Goal: Task Accomplishment & Management: Manage account settings

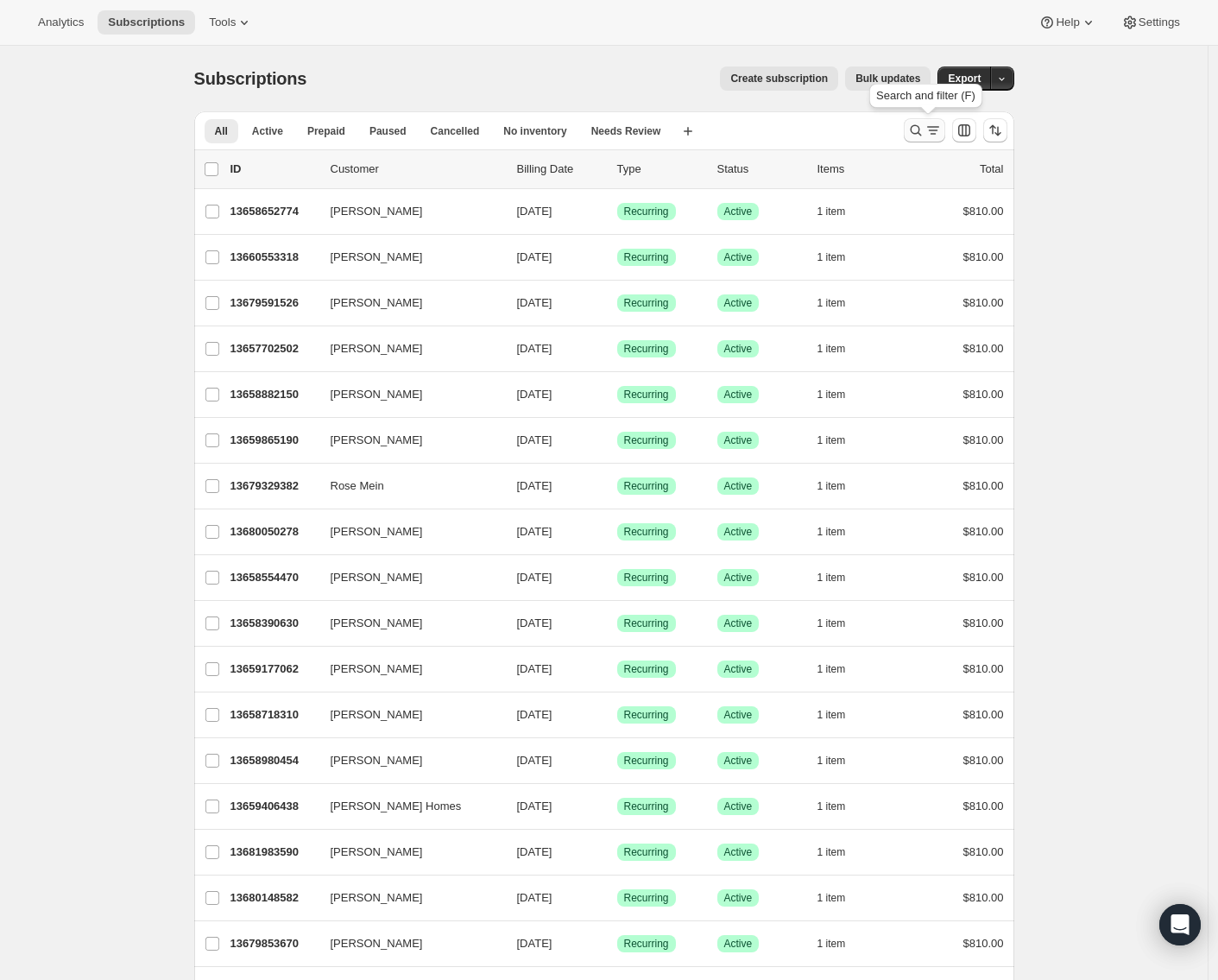
click at [922, 130] on icon "Search and filter results" at bounding box center [916, 130] width 17 height 17
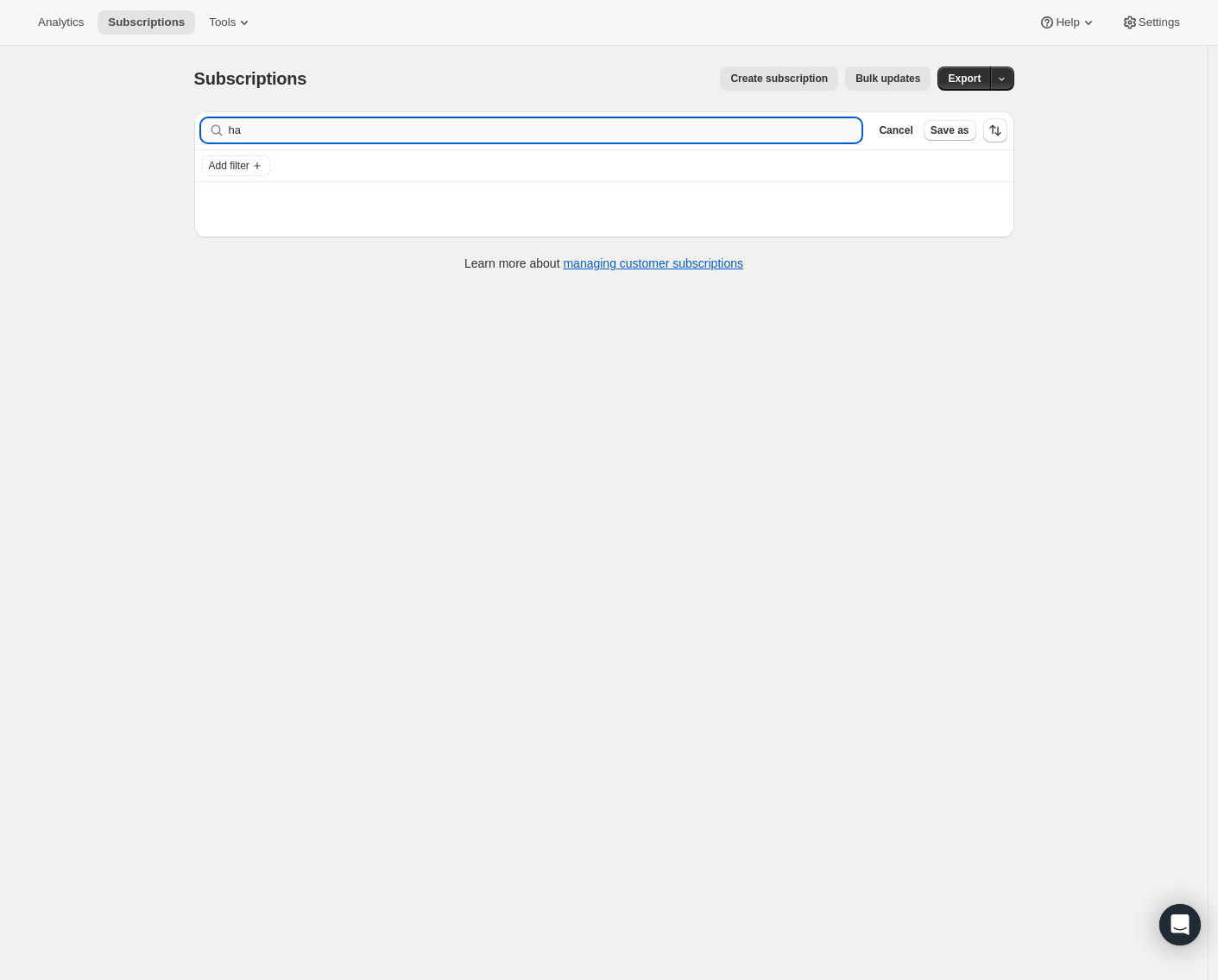
type input "h"
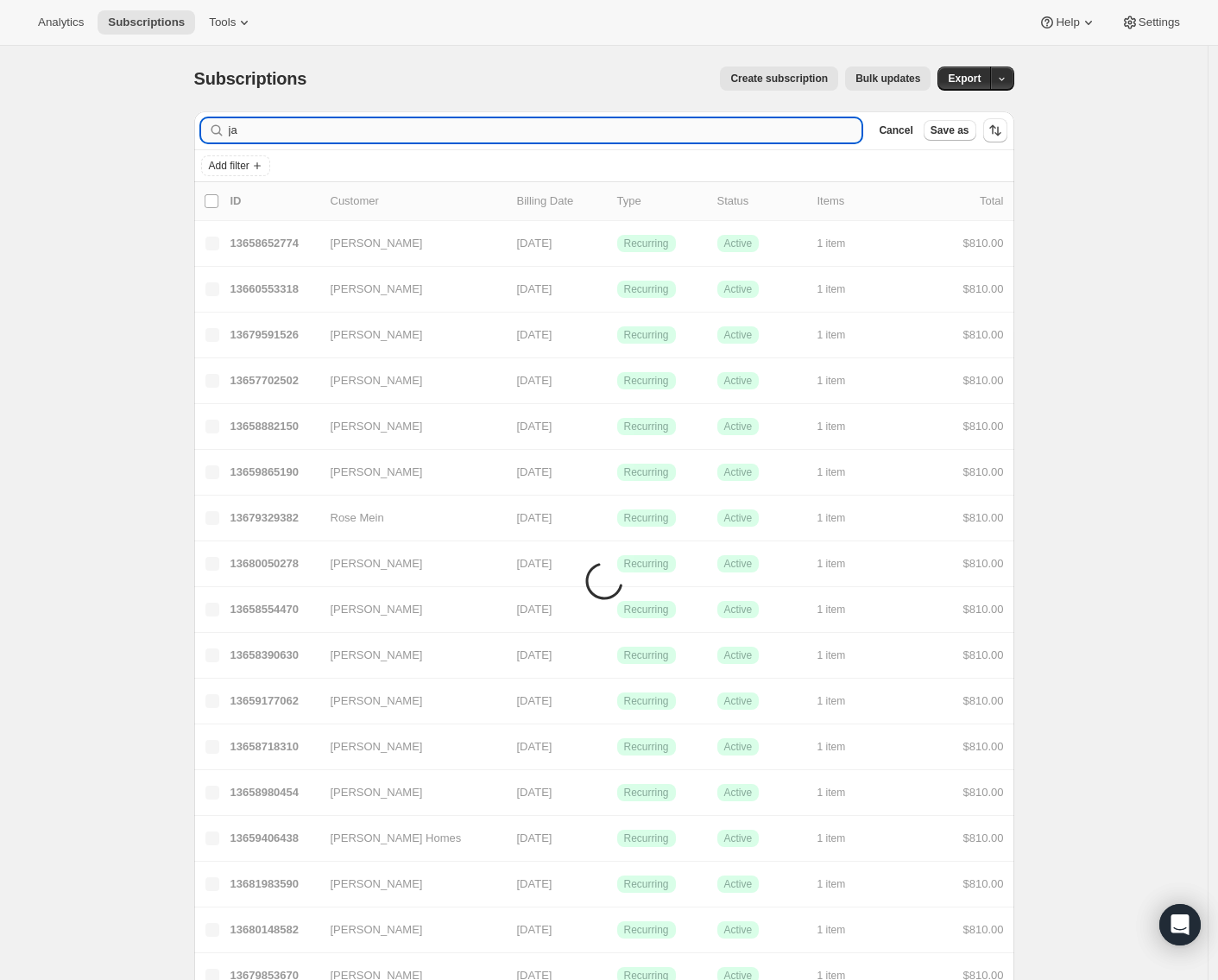
type input "j"
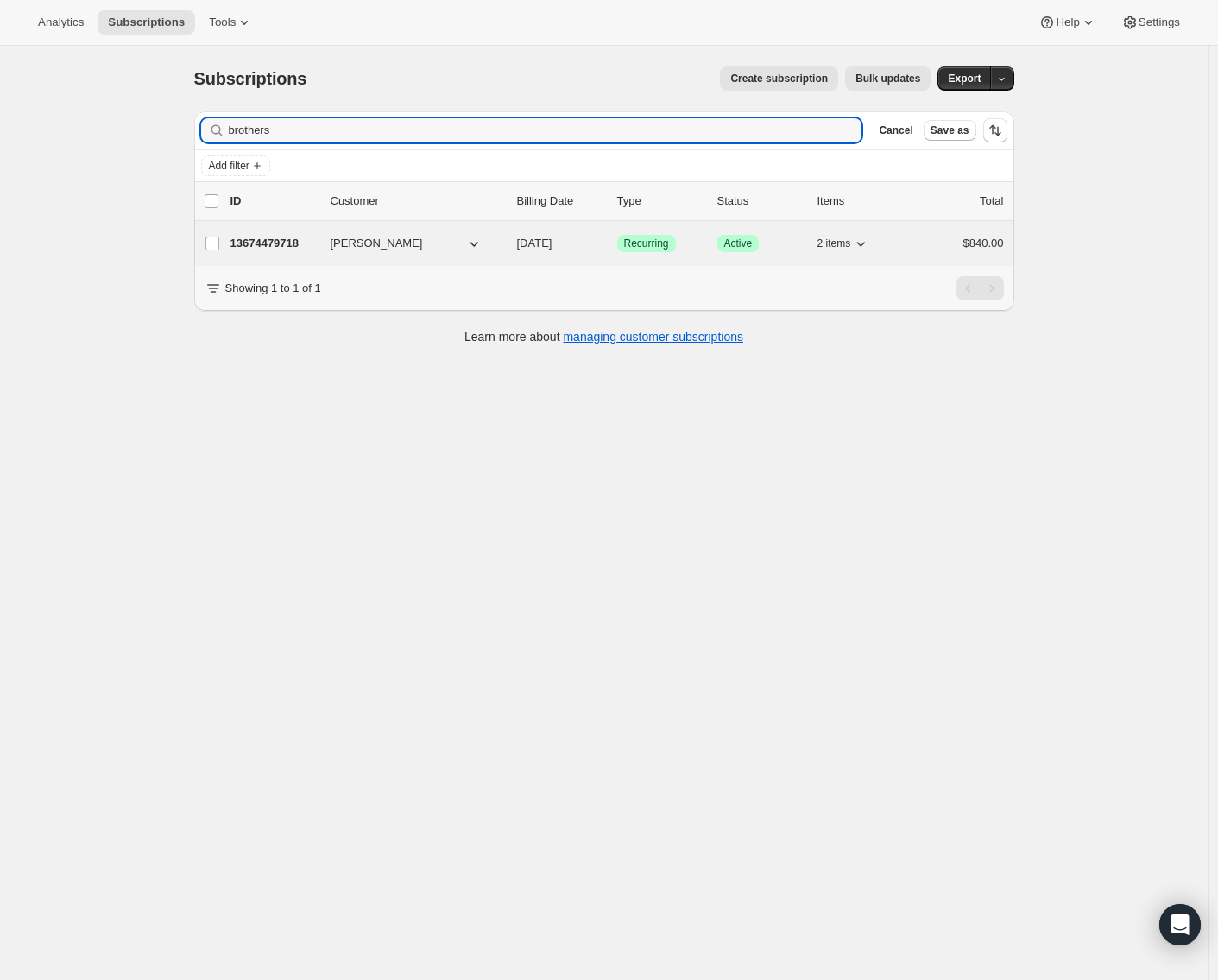
type input "brothers"
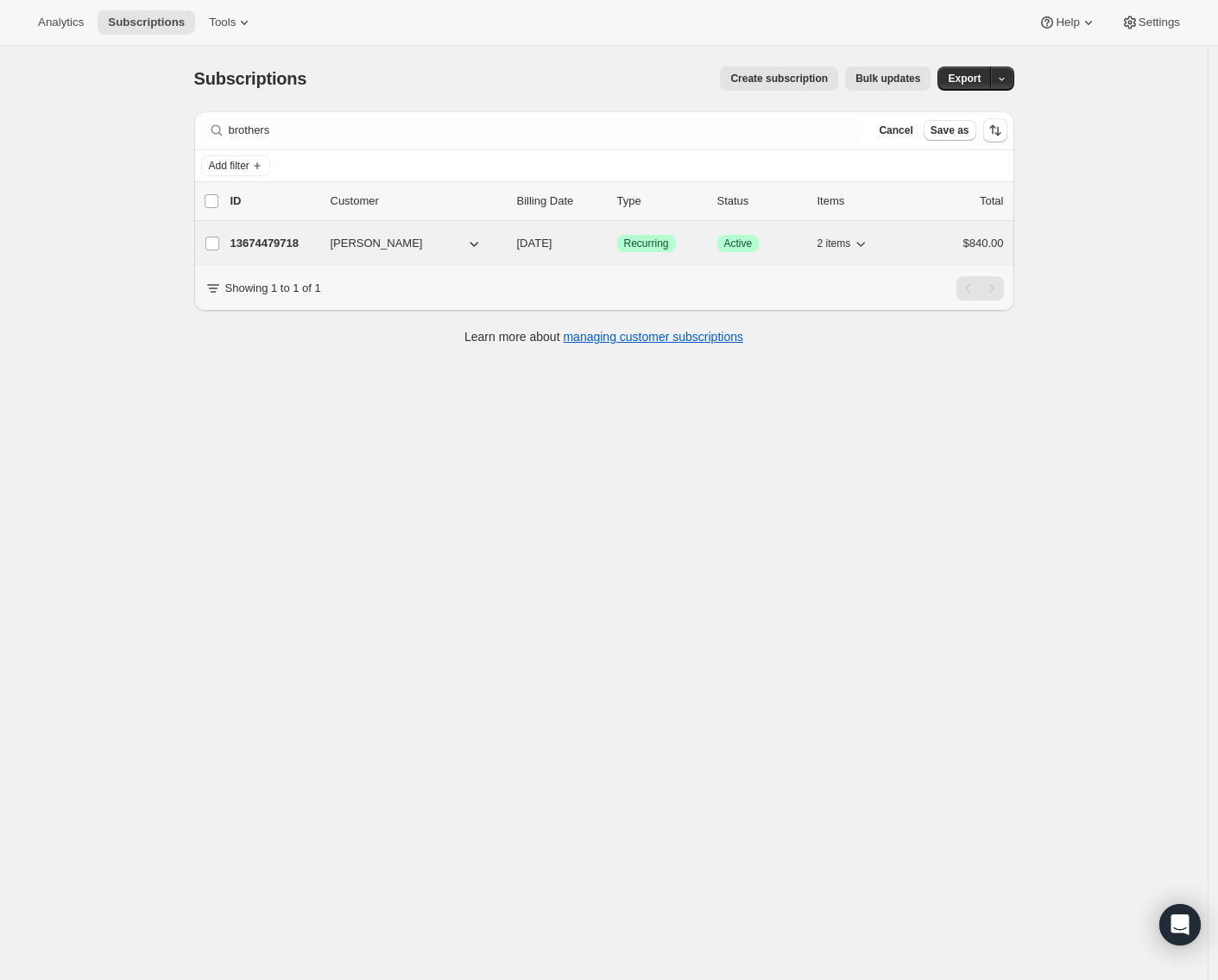
click at [866, 244] on icon "button" at bounding box center [862, 244] width 9 height 5
click at [267, 238] on p "13674479718" at bounding box center [274, 243] width 87 height 17
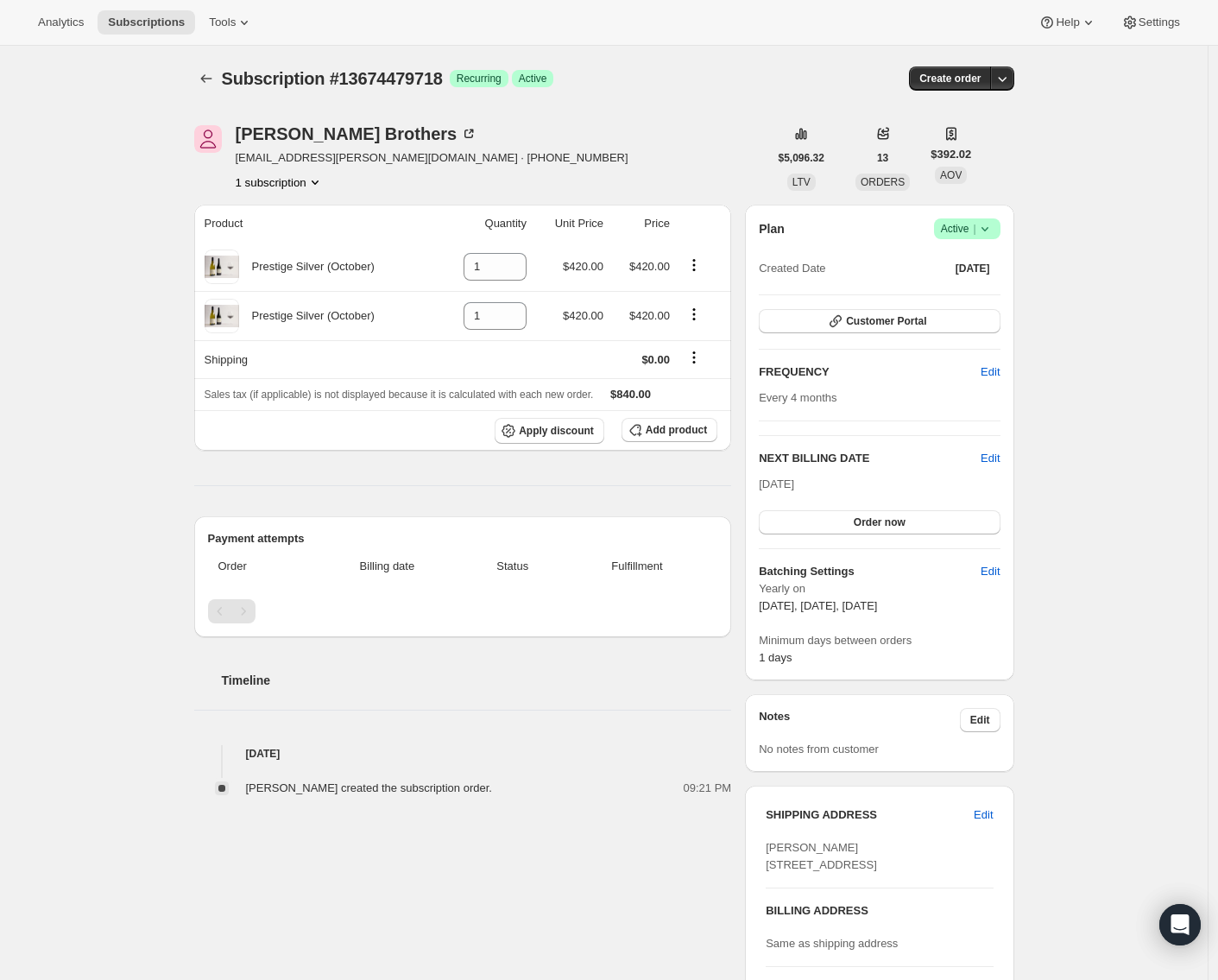
click at [321, 184] on icon "Product actions" at bounding box center [315, 181] width 17 height 17
click at [112, 211] on div "Subscription #13674479718. This page is ready Subscription #13674479718 Success…" at bounding box center [604, 690] width 1208 height 1288
click at [322, 180] on icon "Product actions" at bounding box center [315, 181] width 17 height 17
click at [321, 179] on icon "Product actions" at bounding box center [315, 181] width 17 height 17
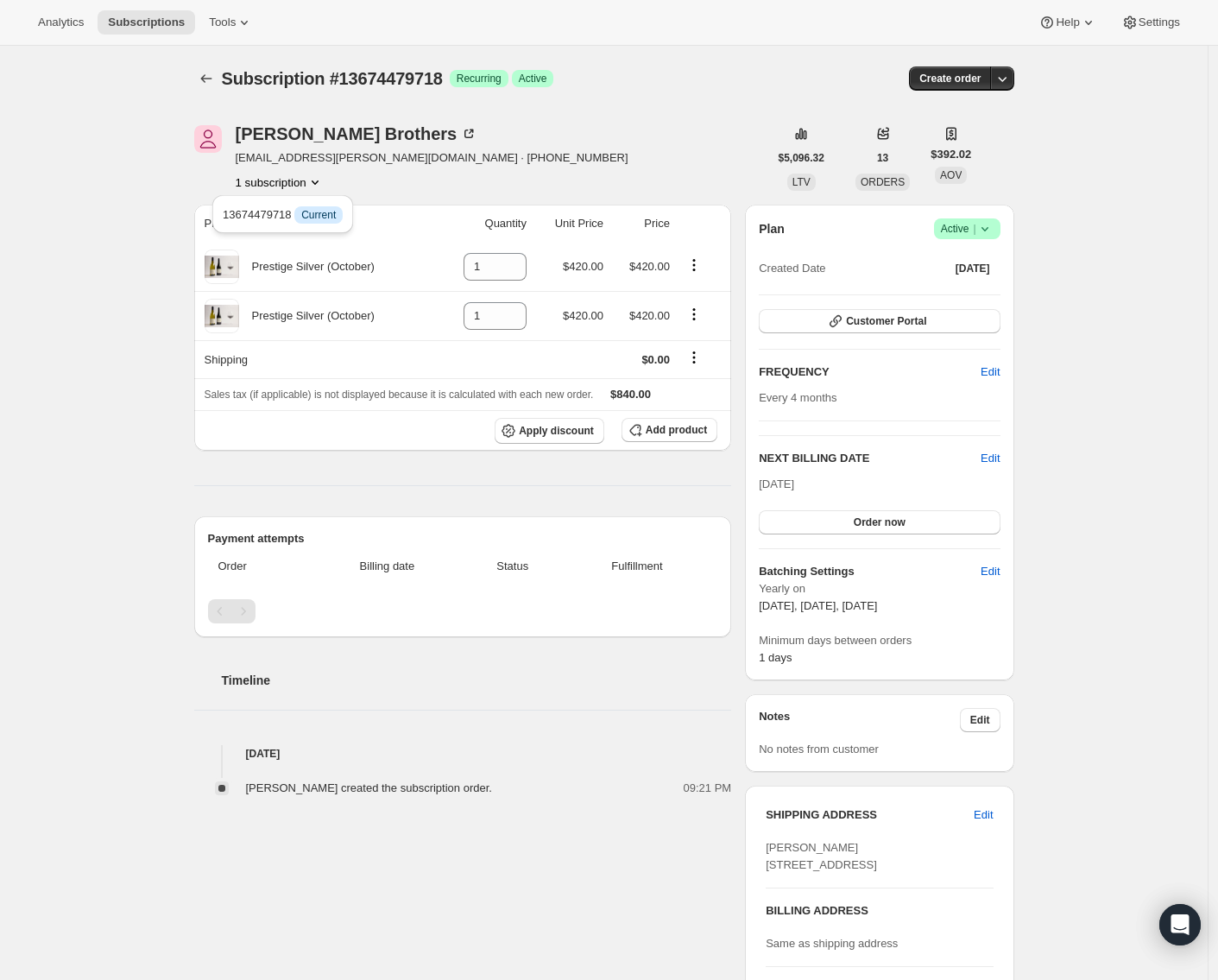
click at [99, 236] on div "Subscription #13674479718. This page is ready Subscription #13674479718 Success…" at bounding box center [604, 690] width 1208 height 1288
click at [323, 181] on icon "Product actions" at bounding box center [315, 181] width 17 height 17
click at [254, 215] on span "13674479718 Info Current" at bounding box center [282, 215] width 120 height 13
click at [318, 182] on icon "Product actions" at bounding box center [316, 182] width 7 height 5
click at [179, 196] on div "Subscription #13674479718. This page is ready Subscription #13674479718 Success…" at bounding box center [604, 690] width 862 height 1288
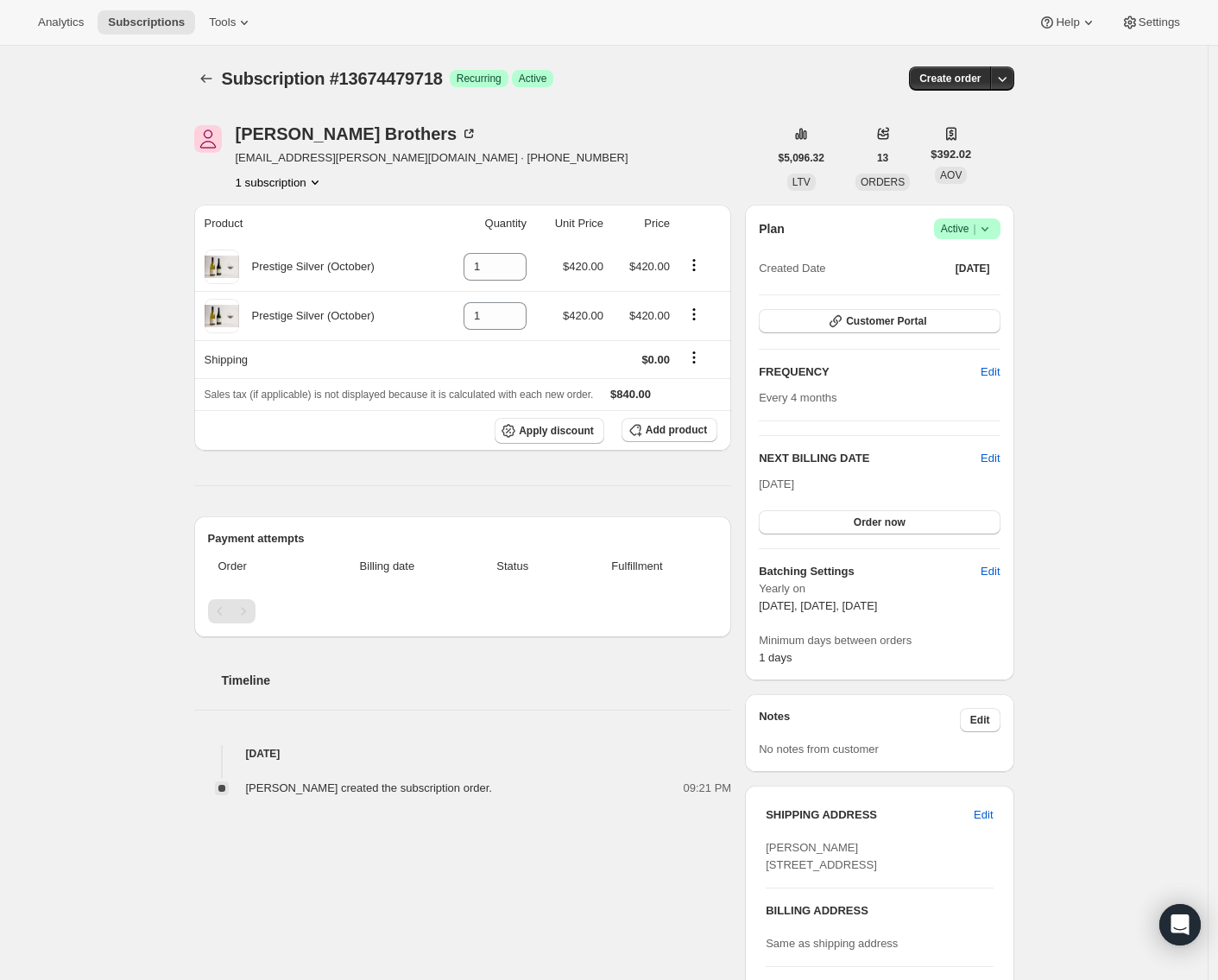
click at [324, 185] on icon "Product actions" at bounding box center [315, 181] width 17 height 17
click at [252, 215] on span "13674479718 Info Current" at bounding box center [282, 215] width 120 height 13
click at [370, 182] on div "1 subscription" at bounding box center [432, 181] width 393 height 17
click at [702, 266] on icon "Product actions" at bounding box center [693, 264] width 17 height 17
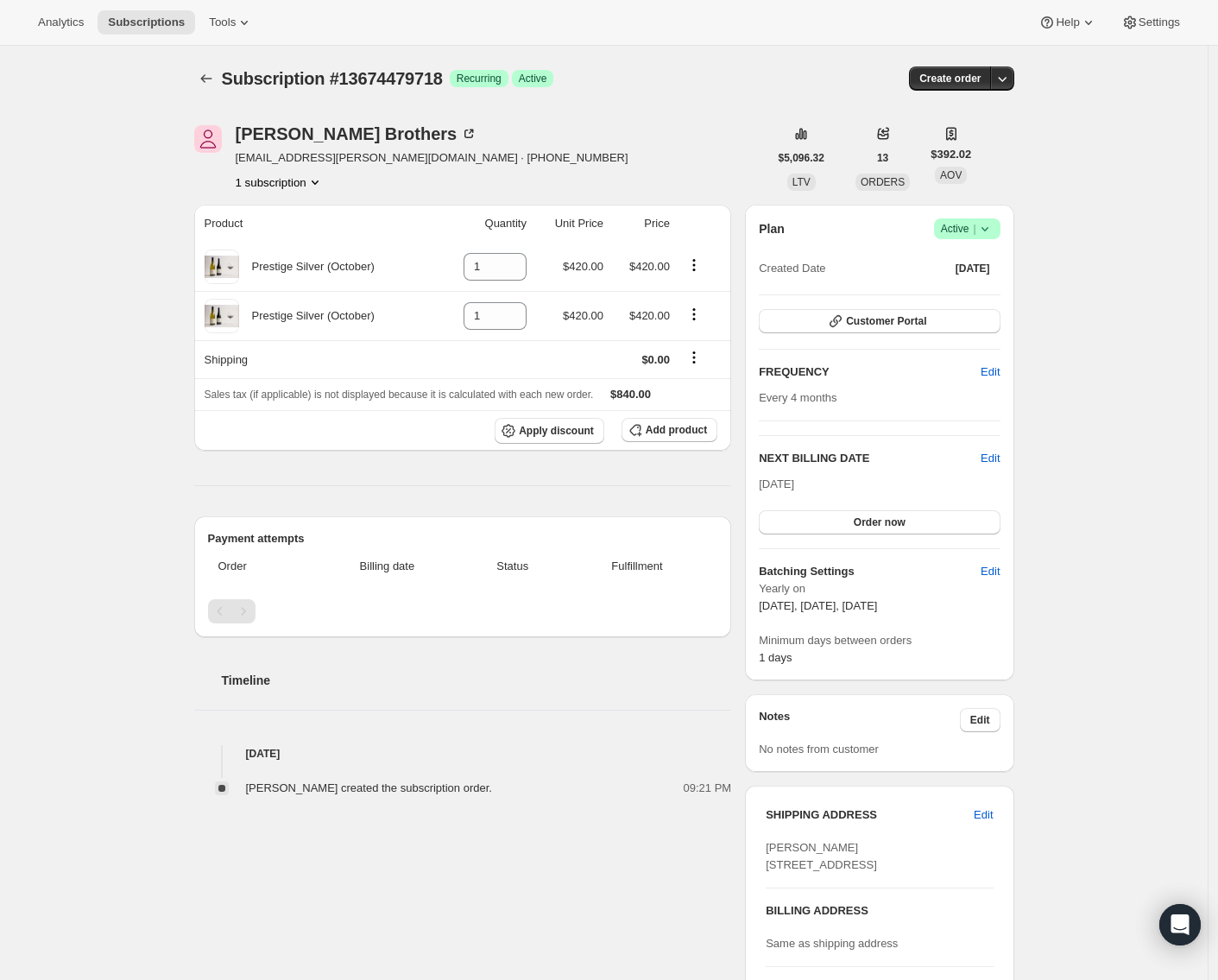
click at [320, 182] on icon "Product actions" at bounding box center [315, 181] width 17 height 17
click at [258, 213] on span "13674479718 Info Current" at bounding box center [282, 215] width 120 height 13
click at [274, 183] on button "1 subscription" at bounding box center [279, 181] width 88 height 17
click at [260, 180] on button "1 subscription" at bounding box center [279, 181] width 88 height 17
click at [163, 180] on div "Subscription #13674479718. This page is ready Subscription #13674479718 Success…" at bounding box center [604, 690] width 1208 height 1288
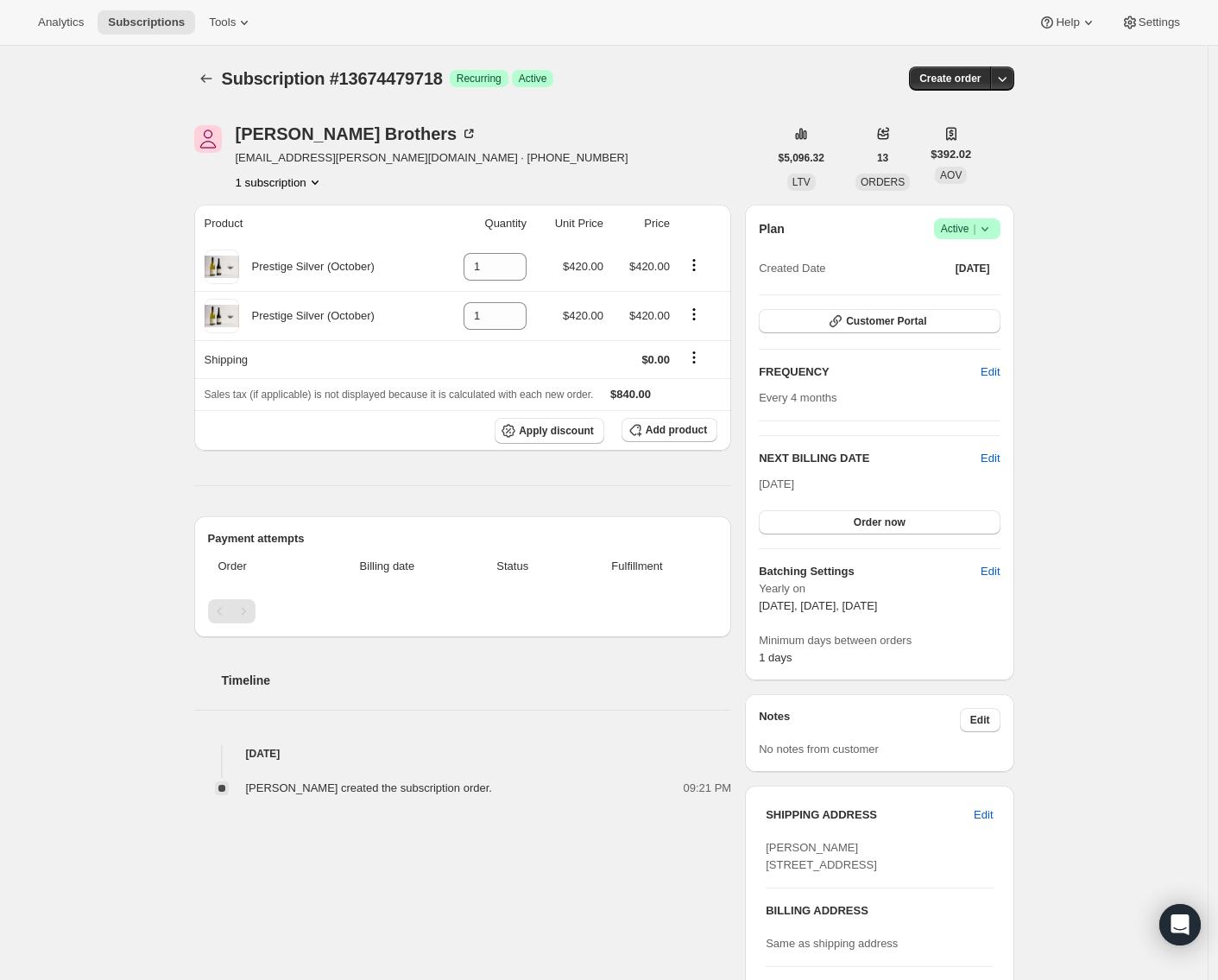
click at [284, 183] on button "1 subscription" at bounding box center [279, 181] width 88 height 17
click at [105, 227] on div "Subscription #13674479718. This page is ready Subscription #13674479718 Success…" at bounding box center [604, 690] width 1208 height 1288
click at [209, 71] on icon "Subscriptions" at bounding box center [206, 78] width 17 height 17
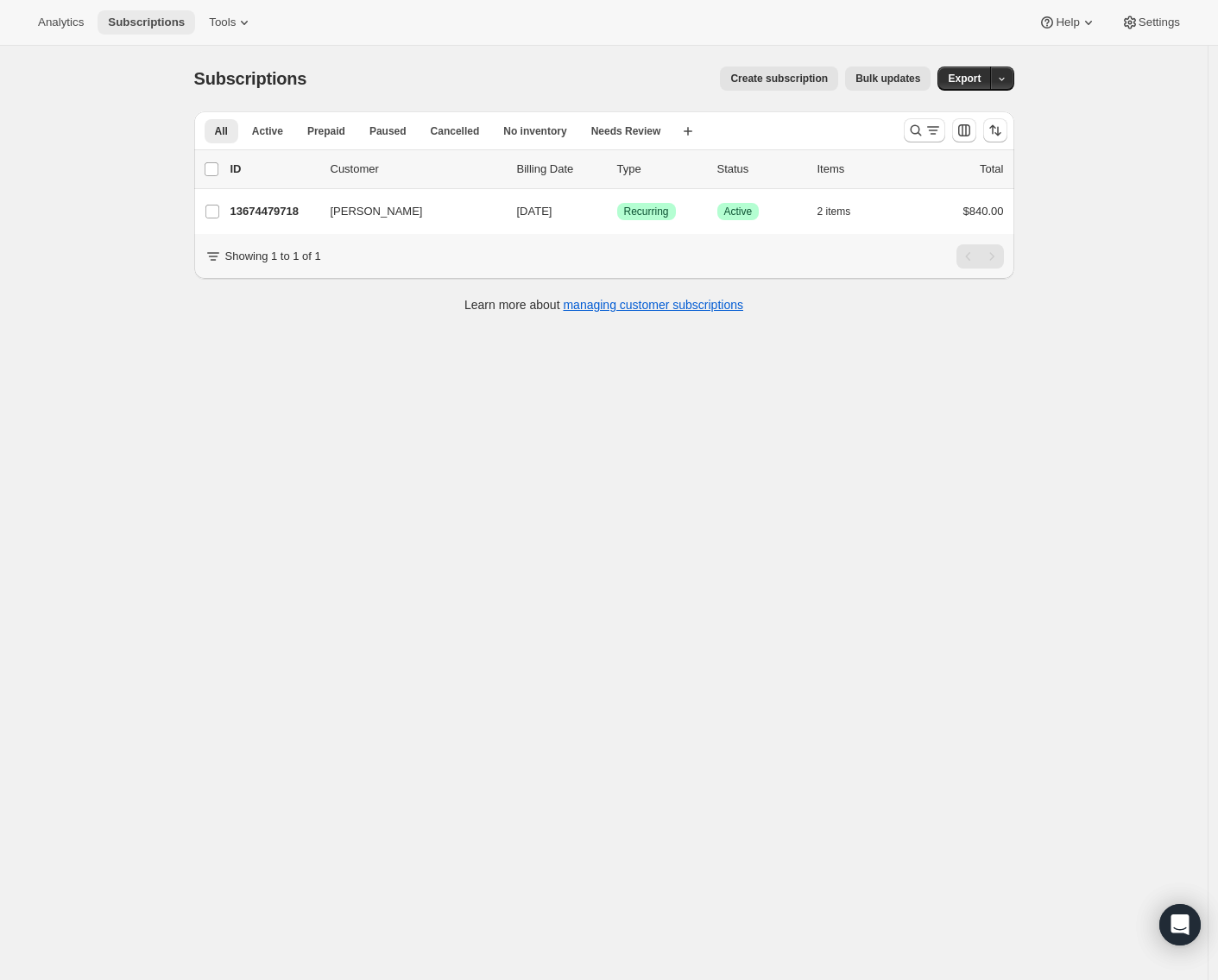
click at [150, 19] on span "Subscriptions" at bounding box center [146, 22] width 77 height 14
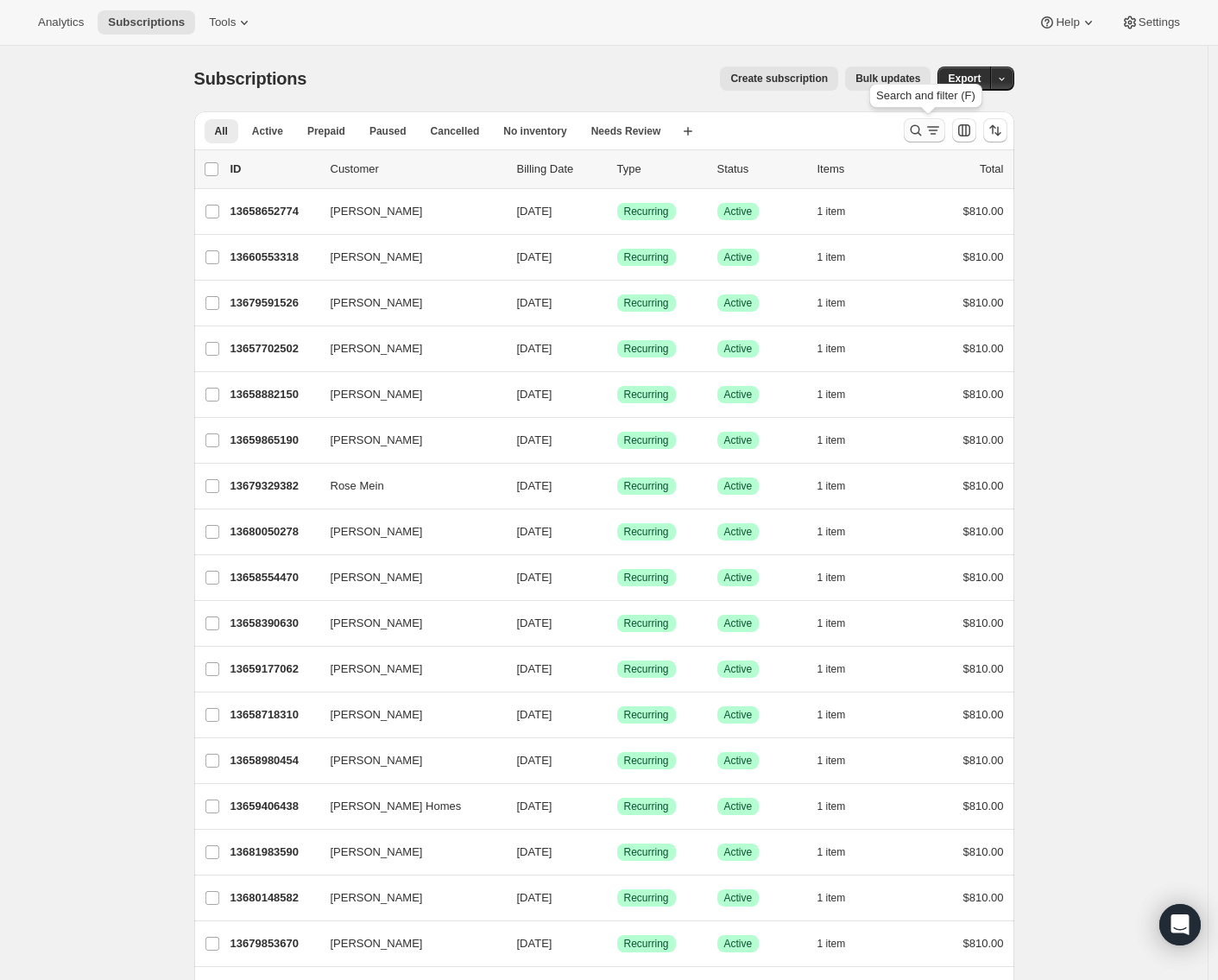
click at [919, 128] on icon "Search and filter results" at bounding box center [916, 130] width 17 height 17
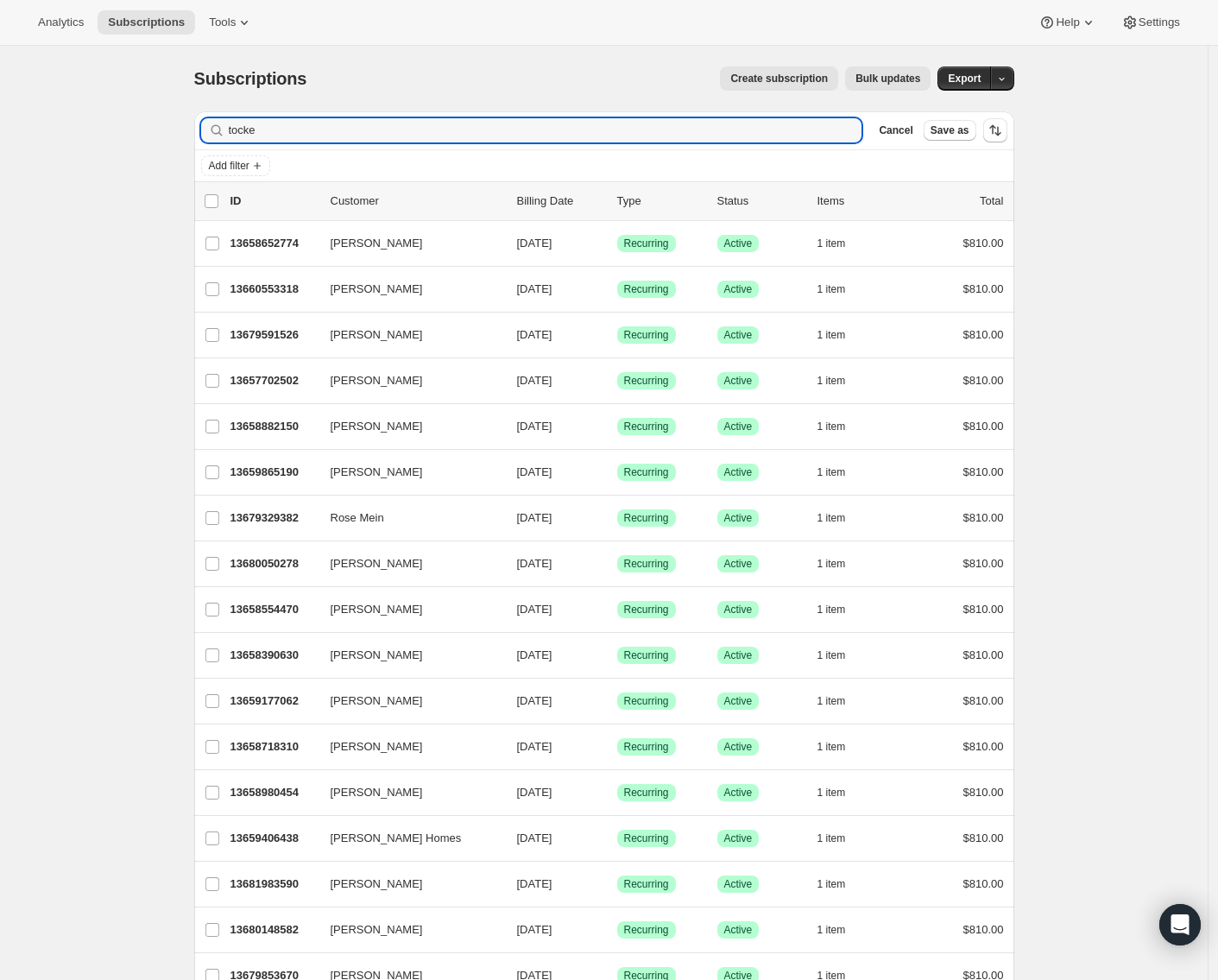
type input "tocker"
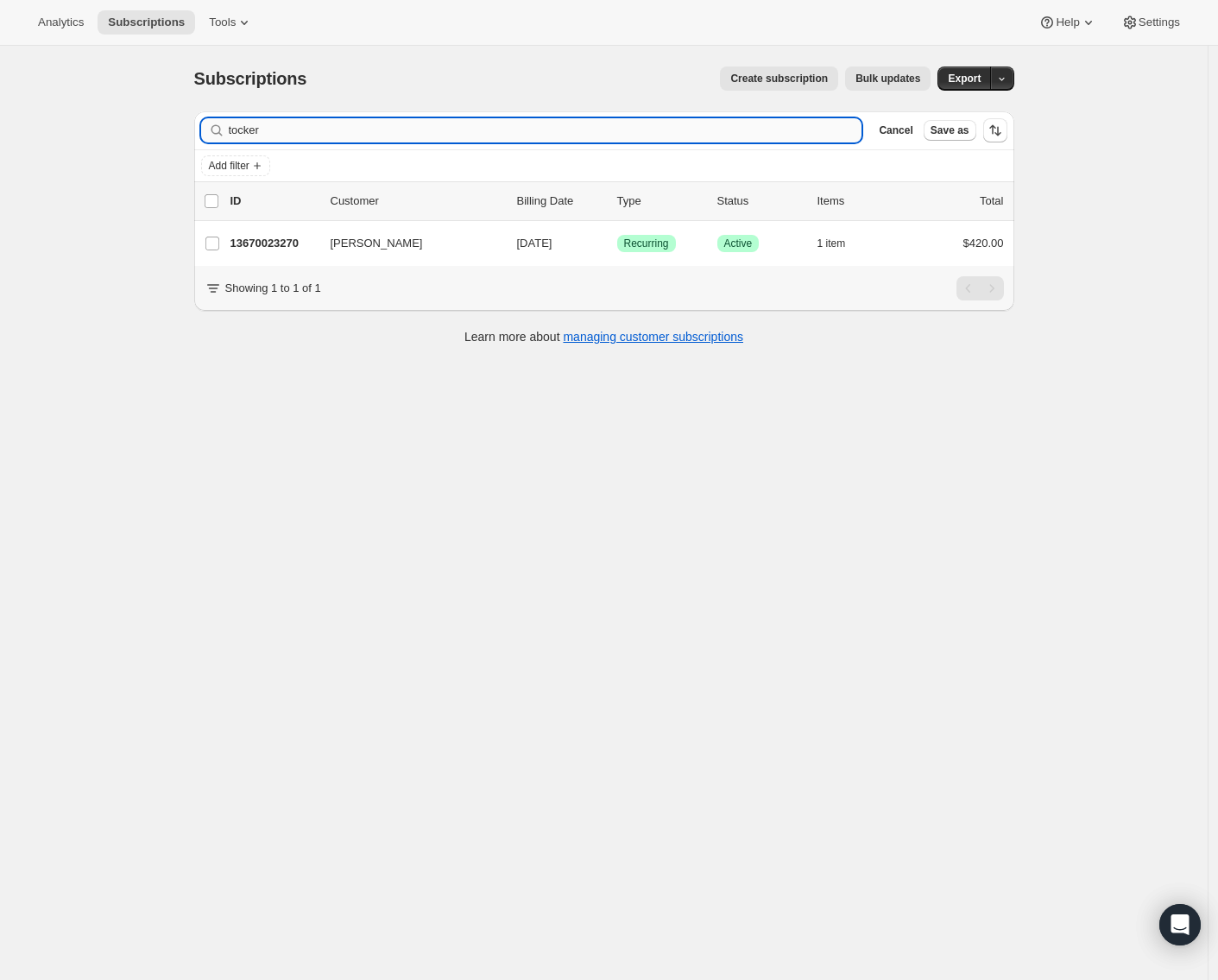
click at [251, 129] on input "tocker" at bounding box center [545, 130] width 634 height 24
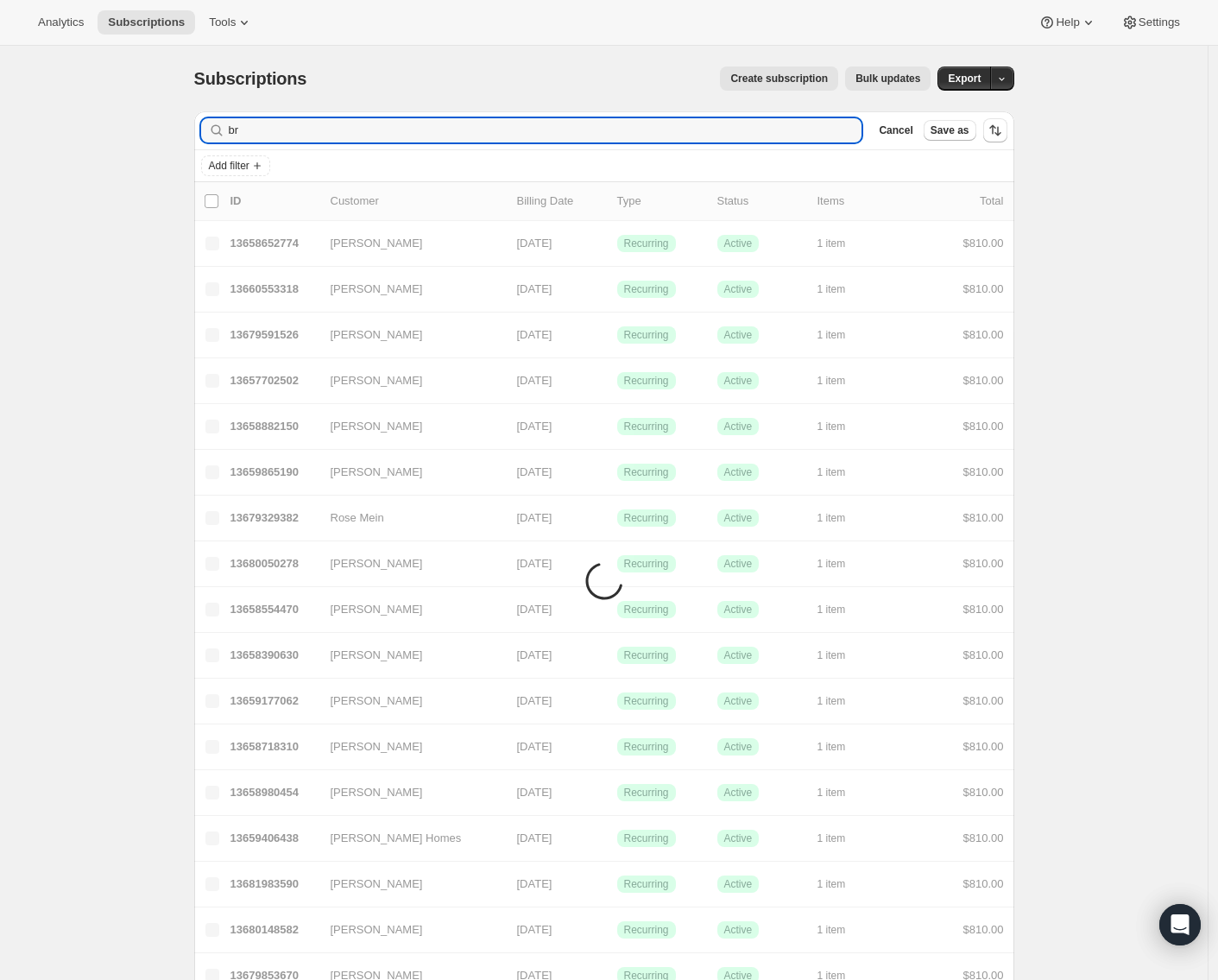
type input "b"
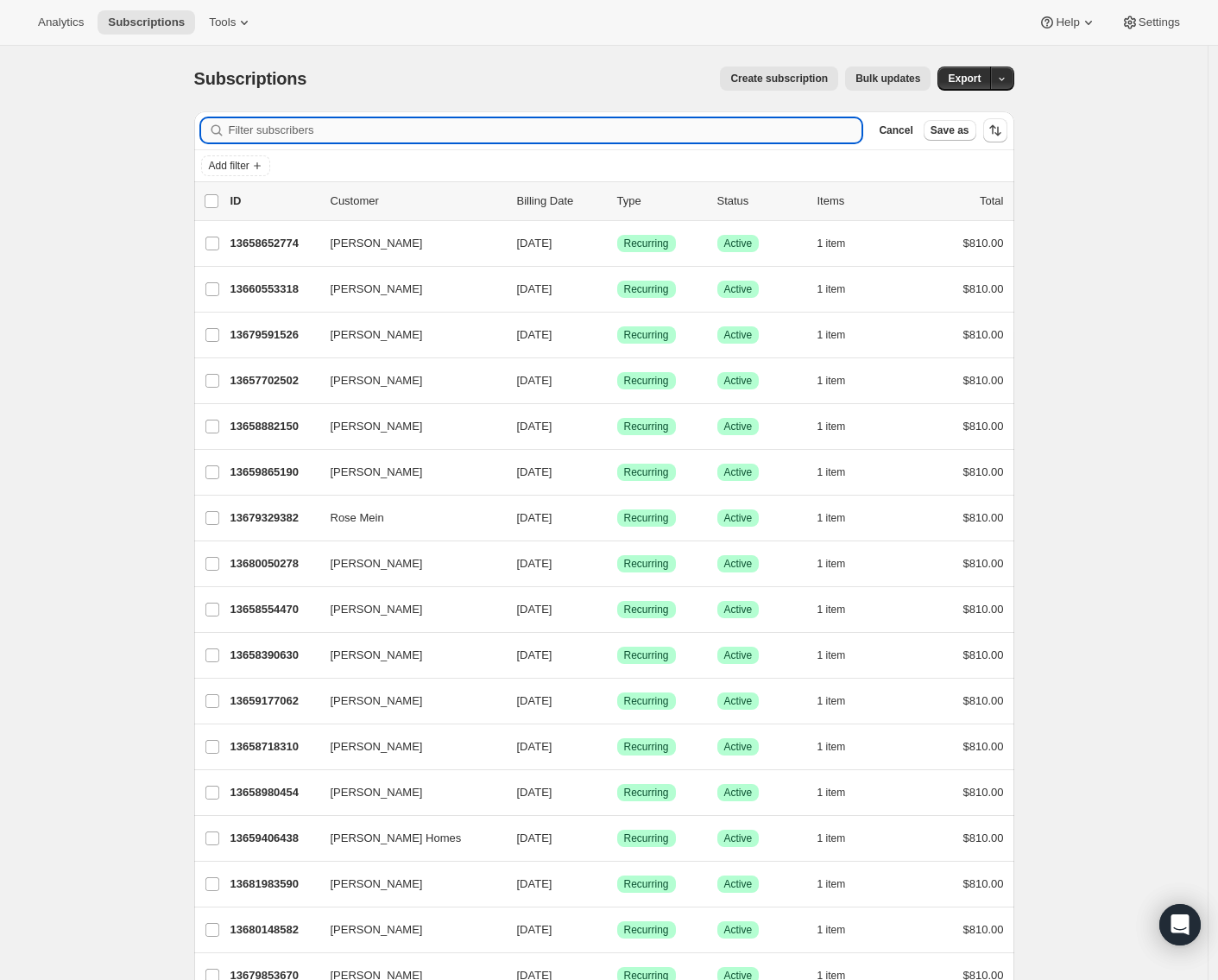
click at [307, 134] on input "Filter subscribers" at bounding box center [545, 130] width 634 height 24
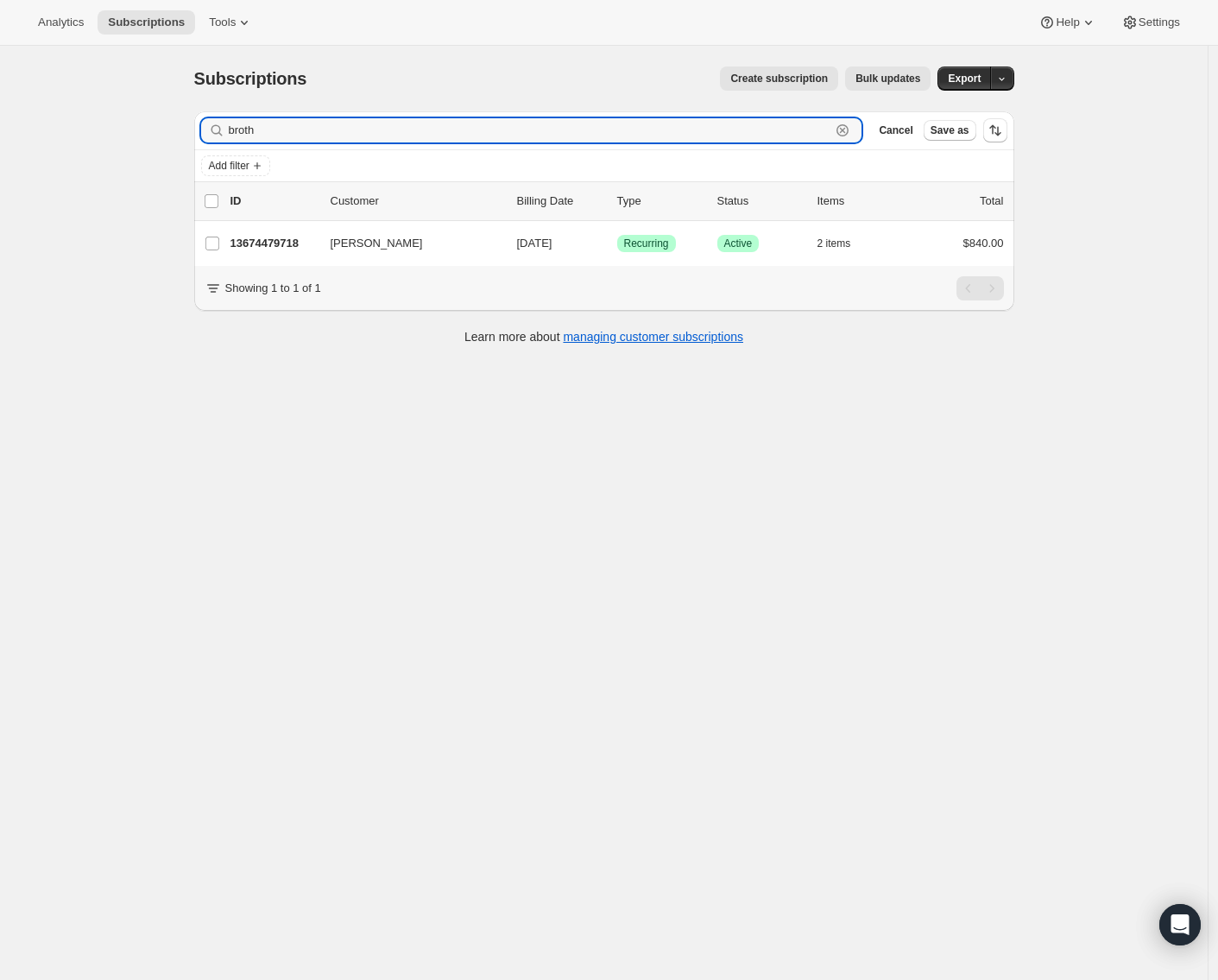
type input "broth"
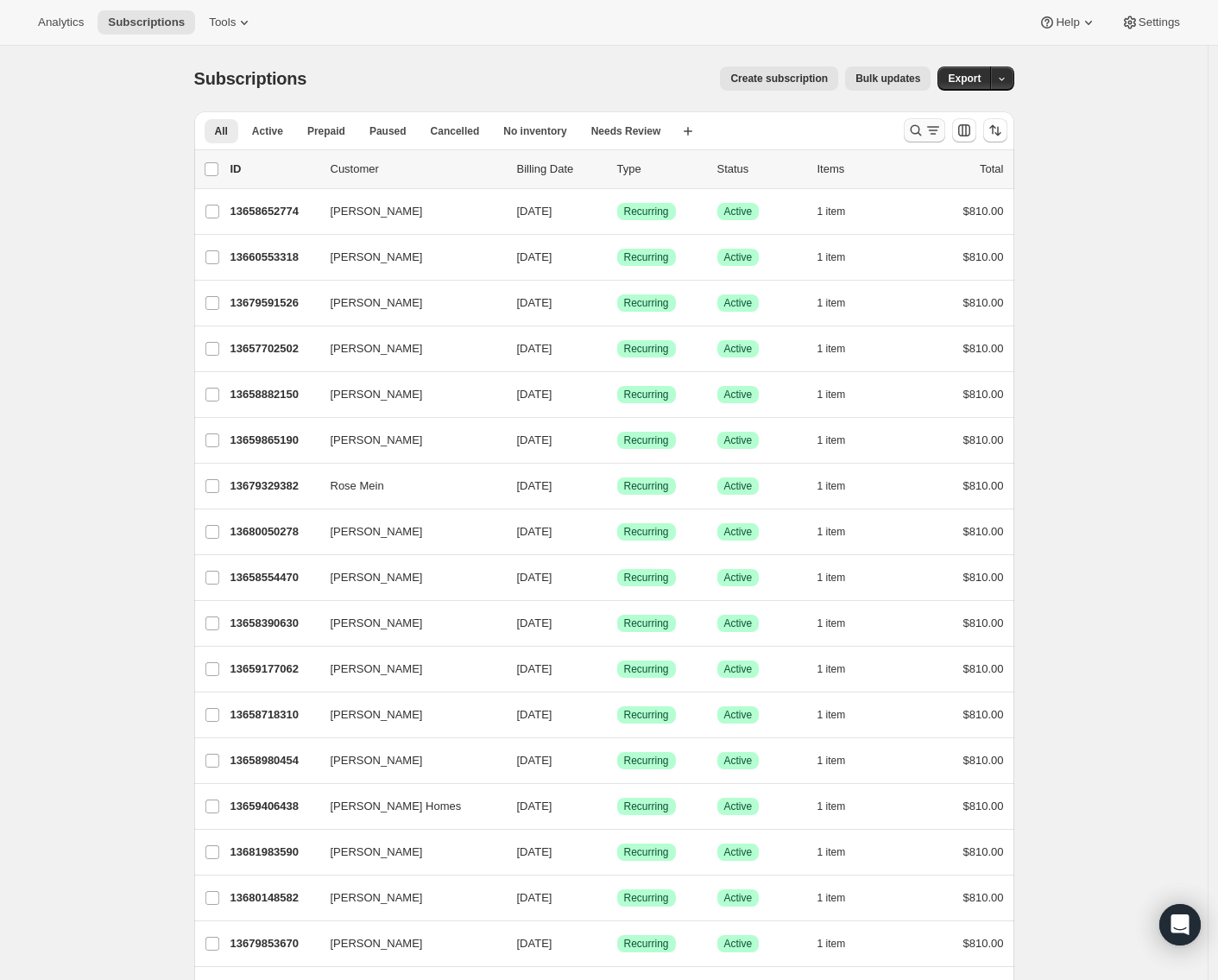
click at [922, 131] on icon "Search and filter results" at bounding box center [916, 130] width 17 height 17
click at [913, 129] on icon "Search and filter results" at bounding box center [916, 130] width 17 height 17
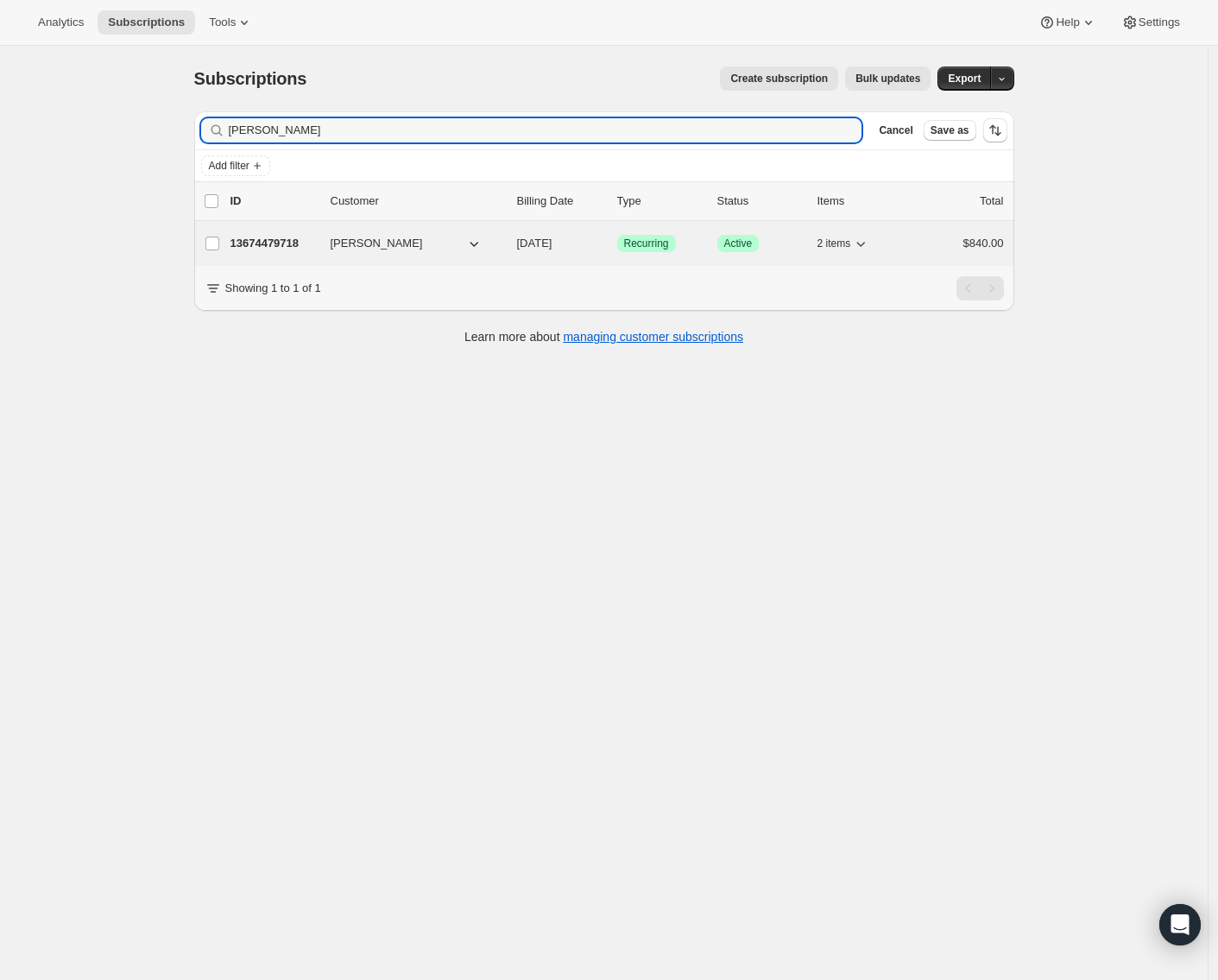
type input "[PERSON_NAME]"
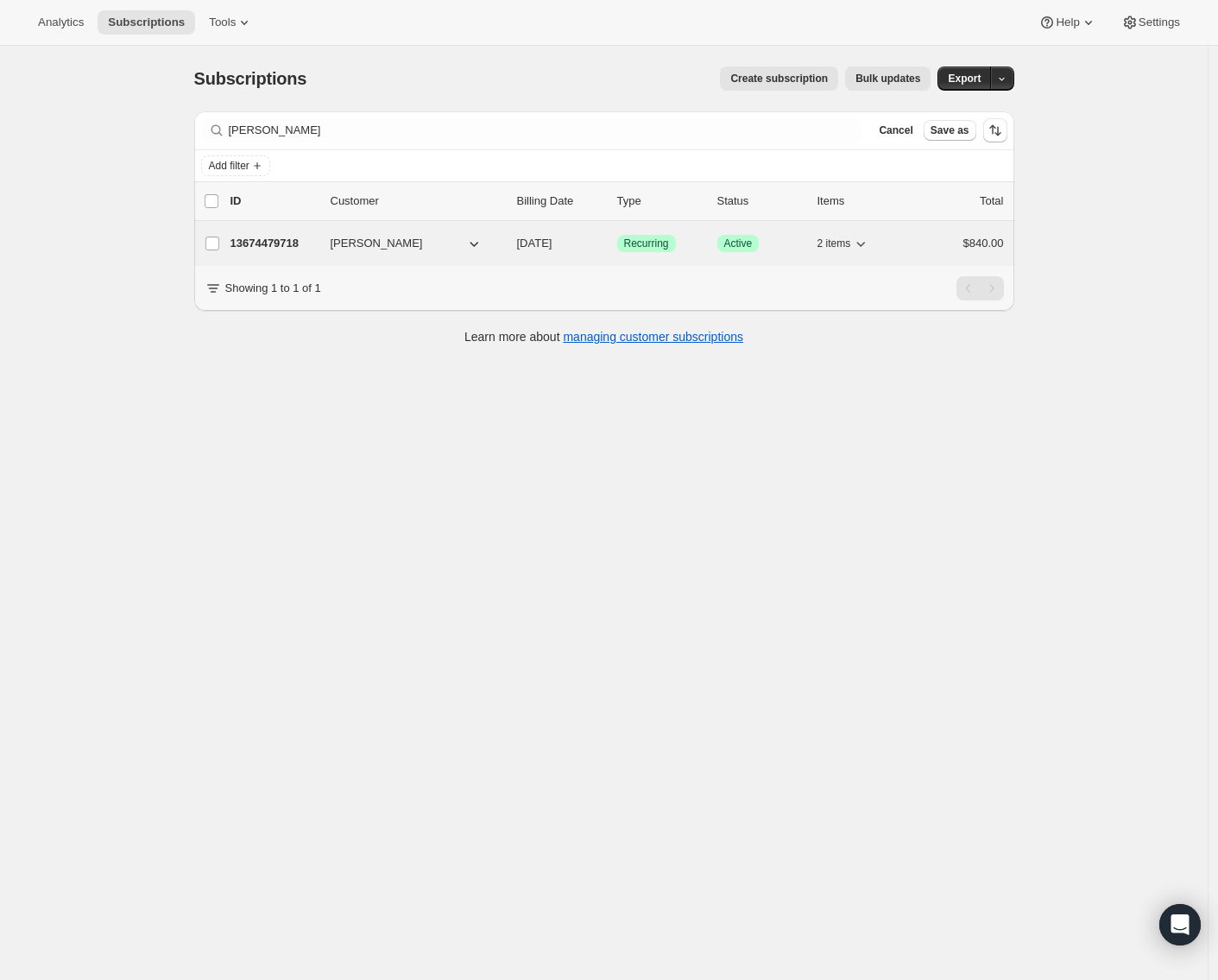
click at [274, 240] on p "13674479718" at bounding box center [274, 243] width 87 height 17
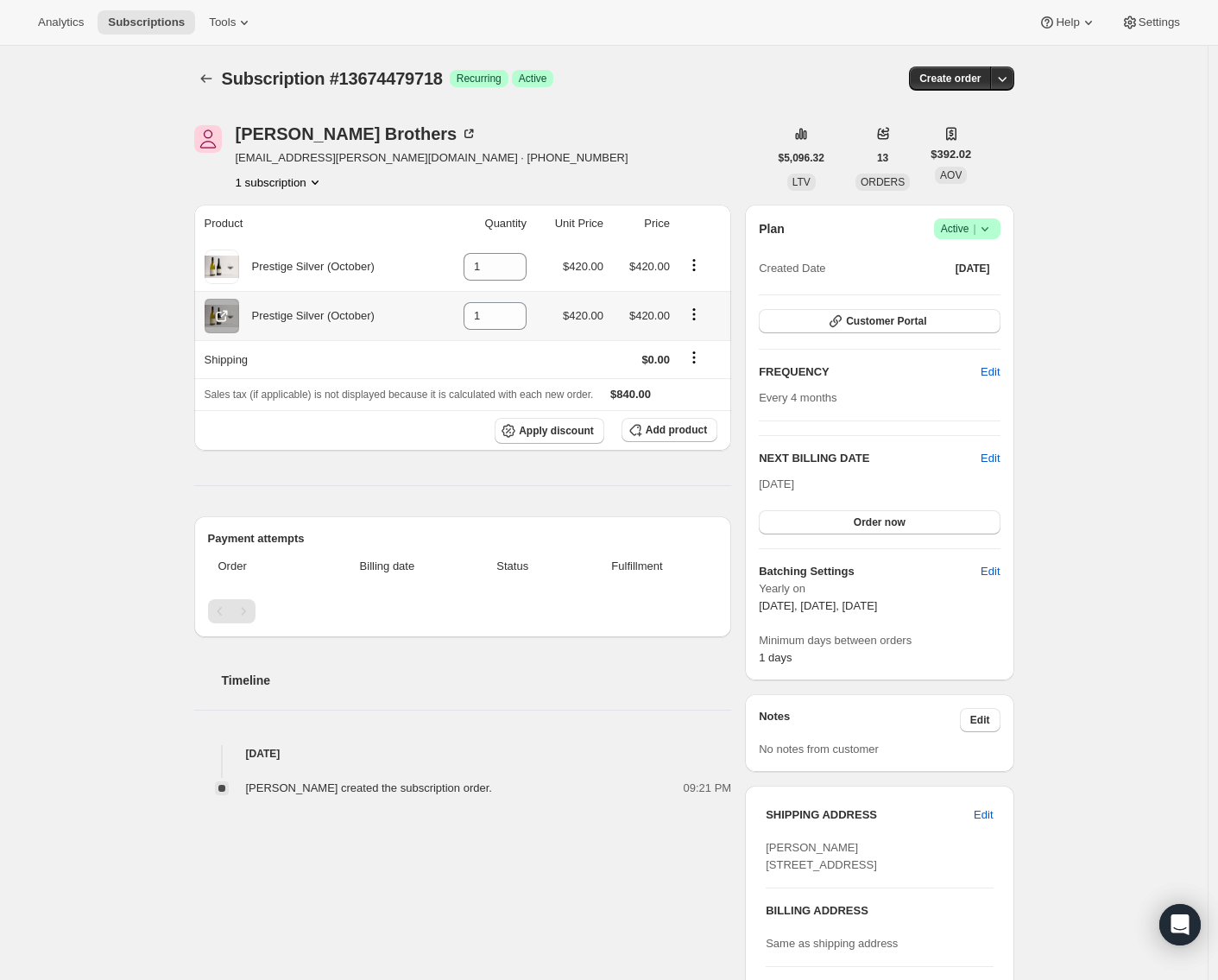
click at [702, 315] on icon "Product actions" at bounding box center [693, 314] width 17 height 17
click at [667, 160] on div "[PERSON_NAME] [EMAIL_ADDRESS][PERSON_NAME][DOMAIN_NAME] · [PHONE_NUMBER] subscr…" at bounding box center [481, 158] width 574 height 66
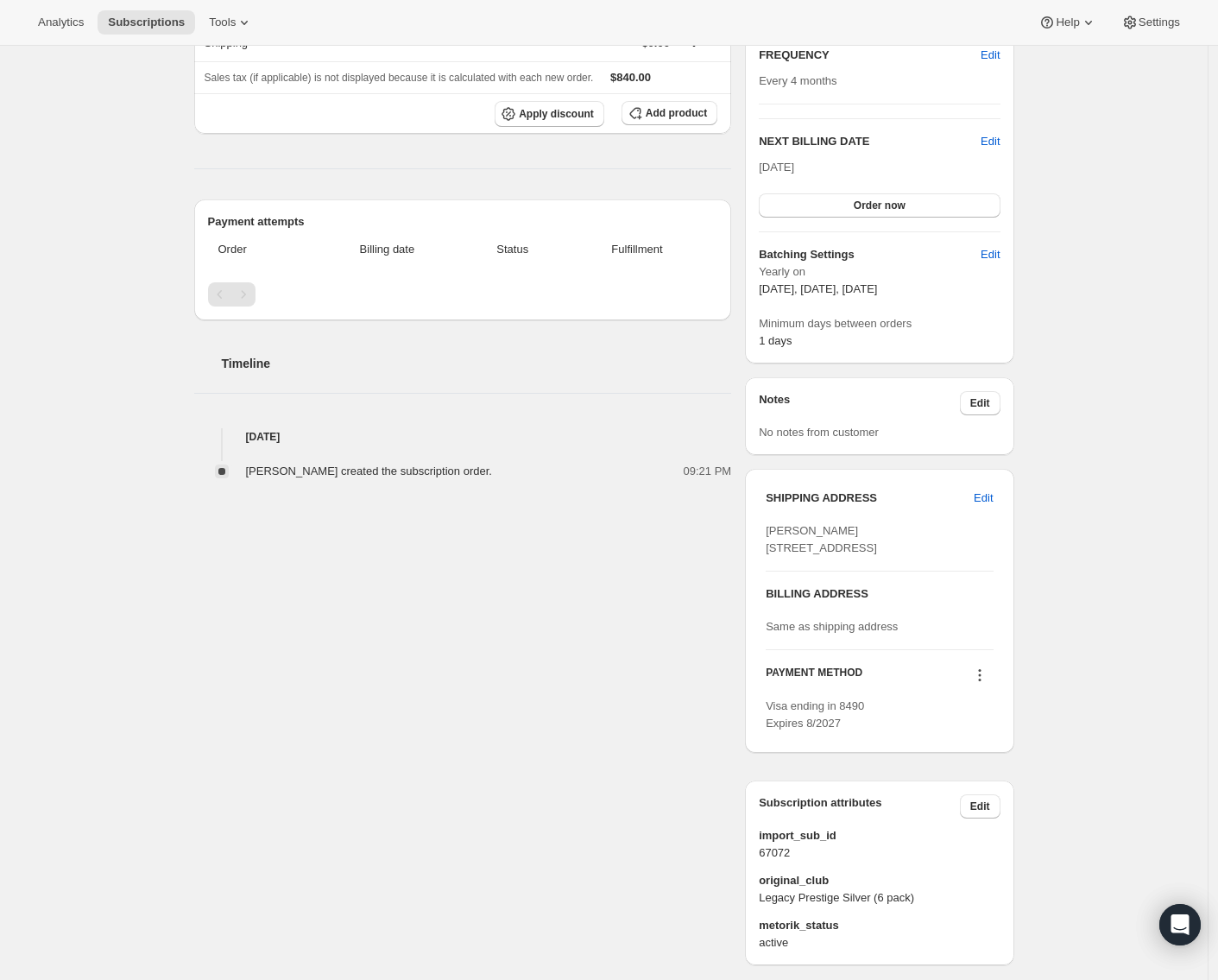
scroll to position [331, 0]
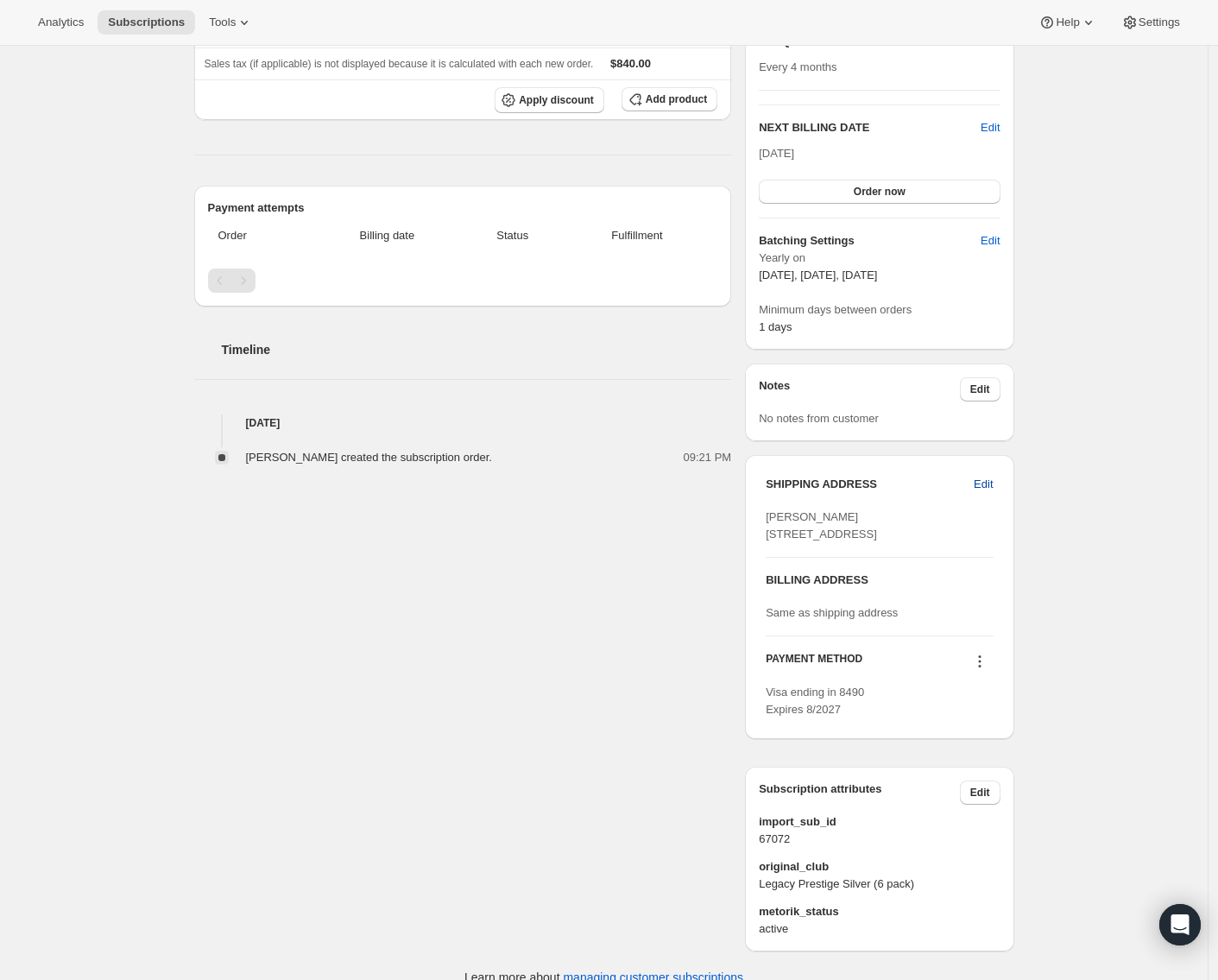
click at [984, 482] on span "Edit" at bounding box center [983, 484] width 19 height 17
select select "WKO"
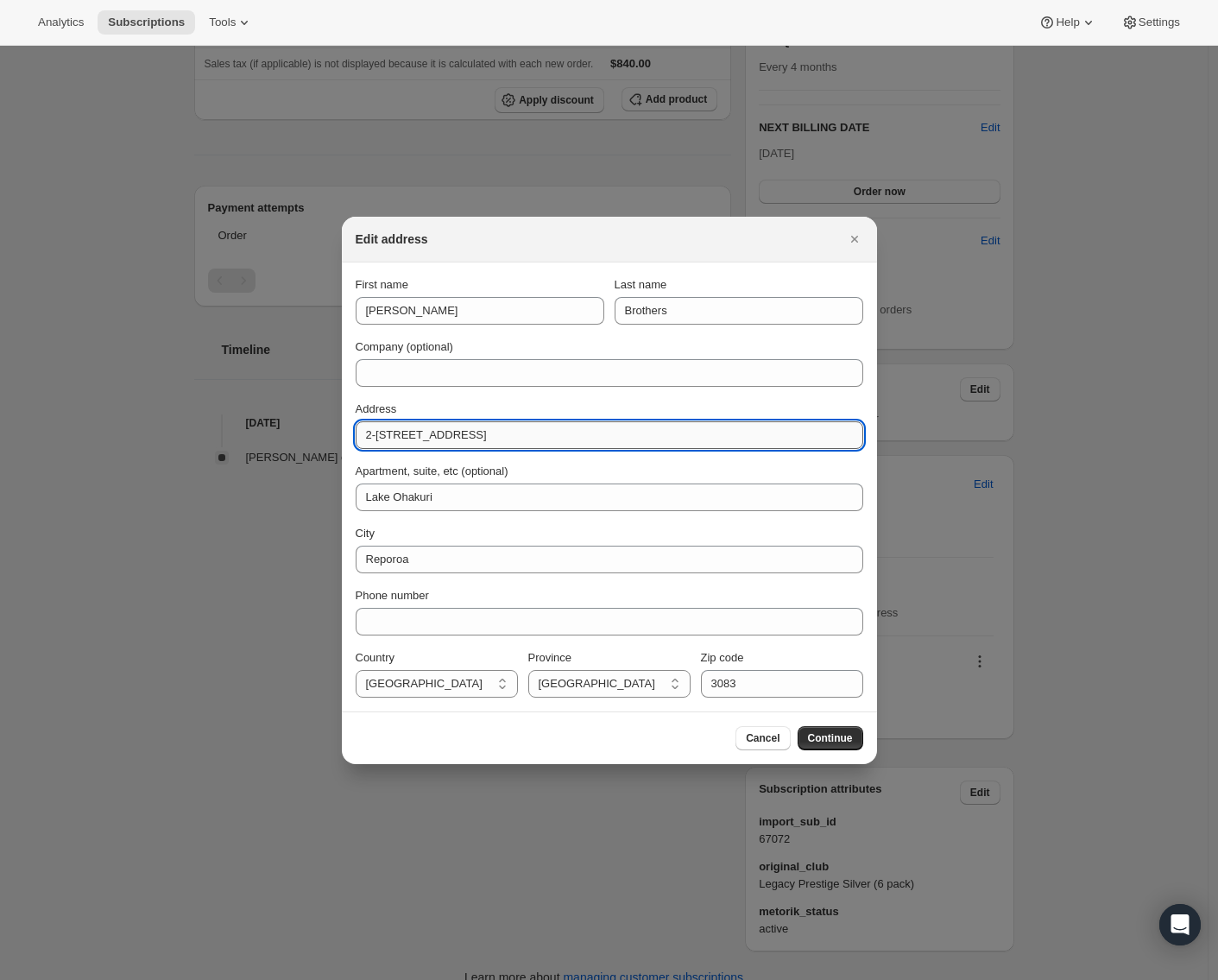
drag, startPoint x: 524, startPoint y: 436, endPoint x: 358, endPoint y: 435, distance: 166.0
click at [358, 435] on input "2-[STREET_ADDRESS]" at bounding box center [609, 435] width 508 height 28
type input "[STREET_ADDRESS][DATE]"
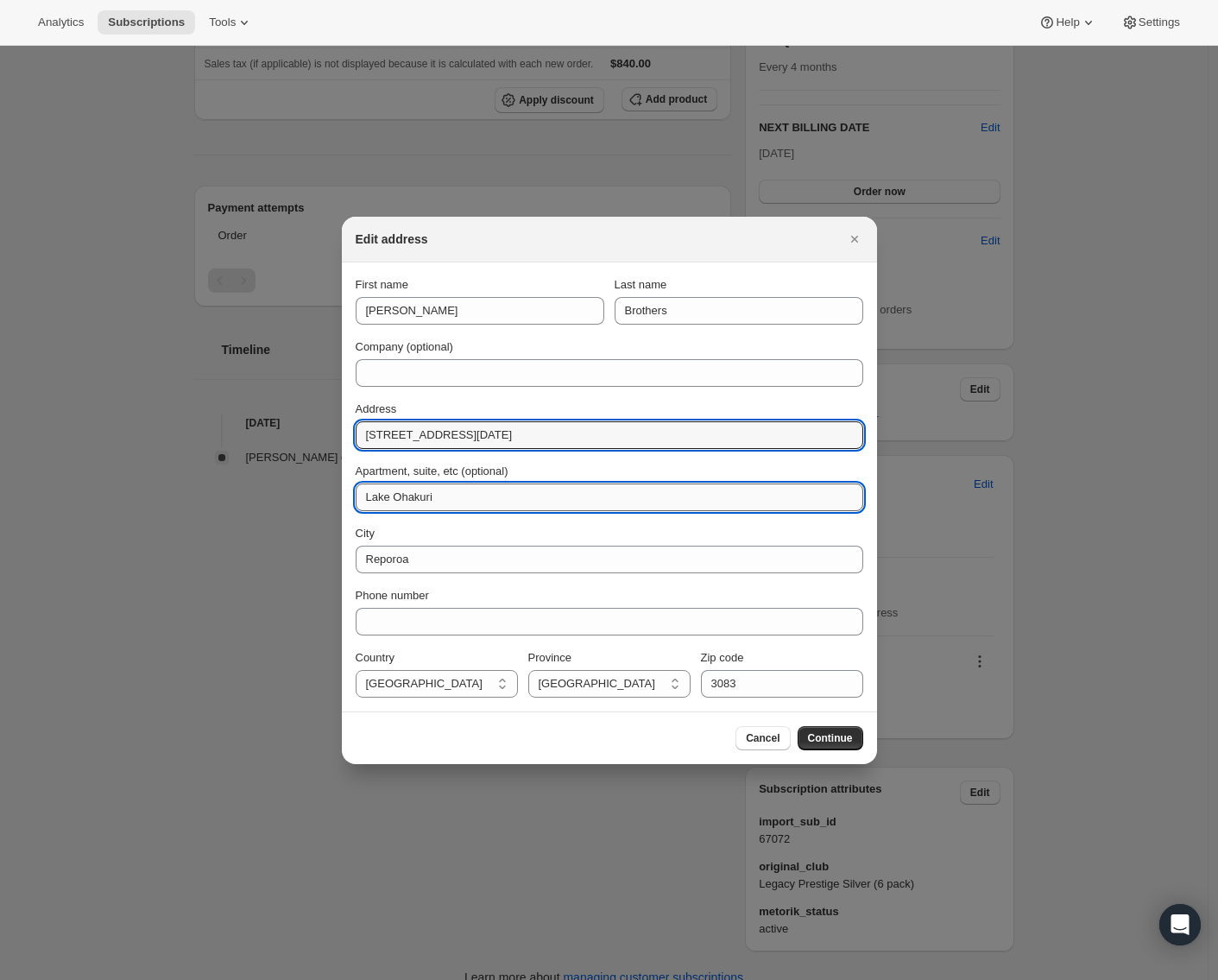
click at [419, 497] on input "Lake Ohakuri" at bounding box center [609, 497] width 508 height 28
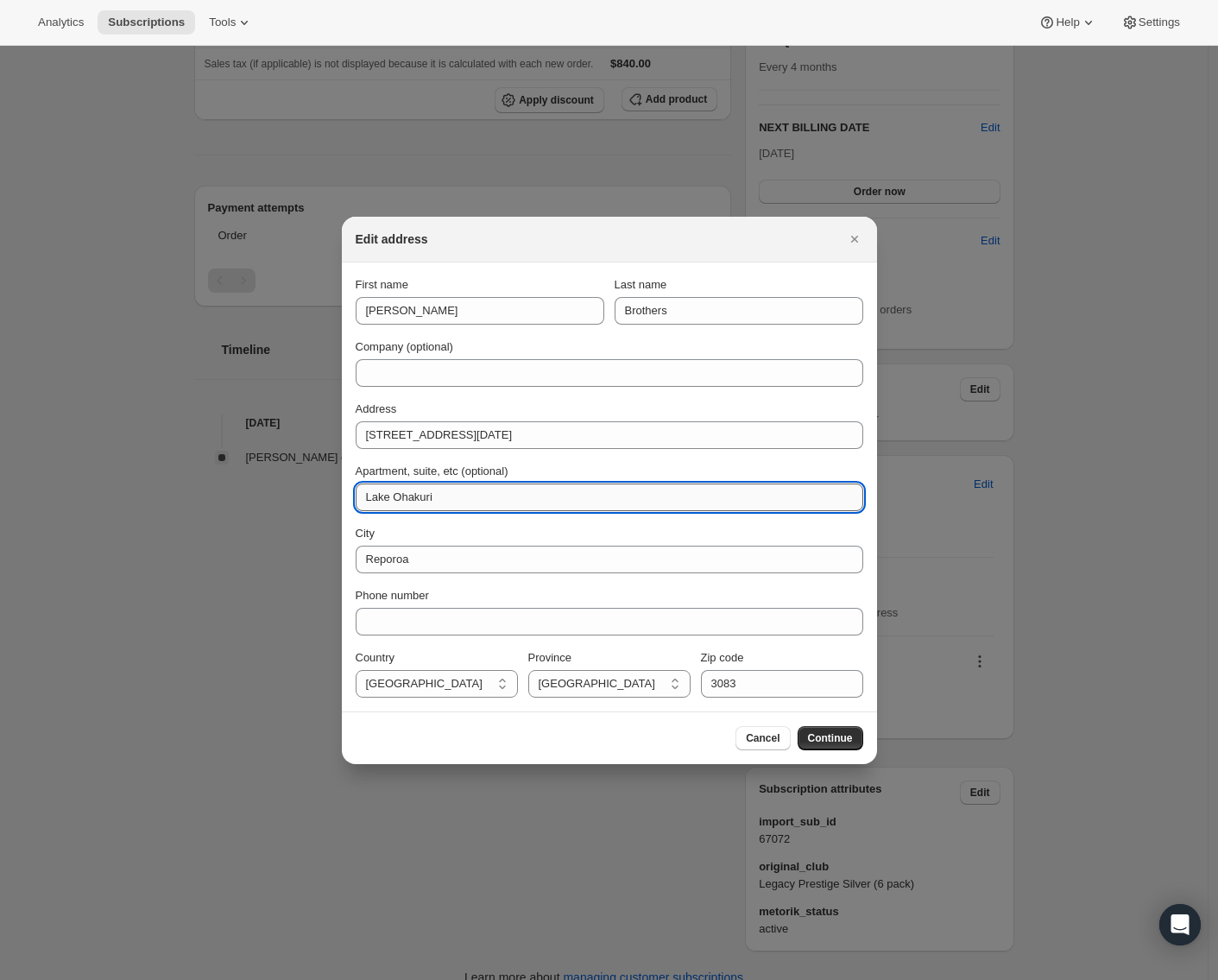
click at [419, 497] on input "Lake Ohakuri" at bounding box center [609, 497] width 508 height 28
type input "M"
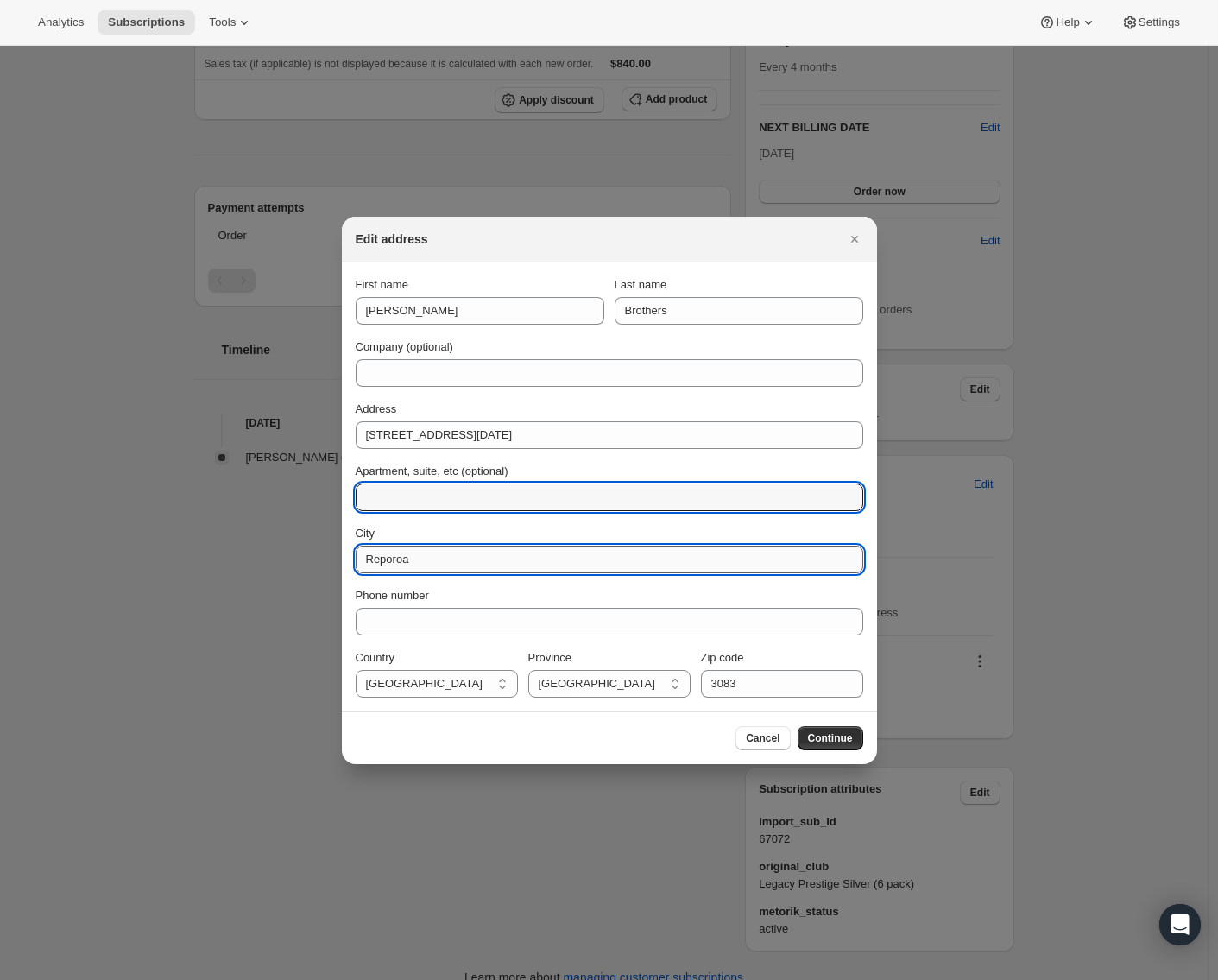
click at [388, 566] on input "Reporoa" at bounding box center [609, 559] width 508 height 28
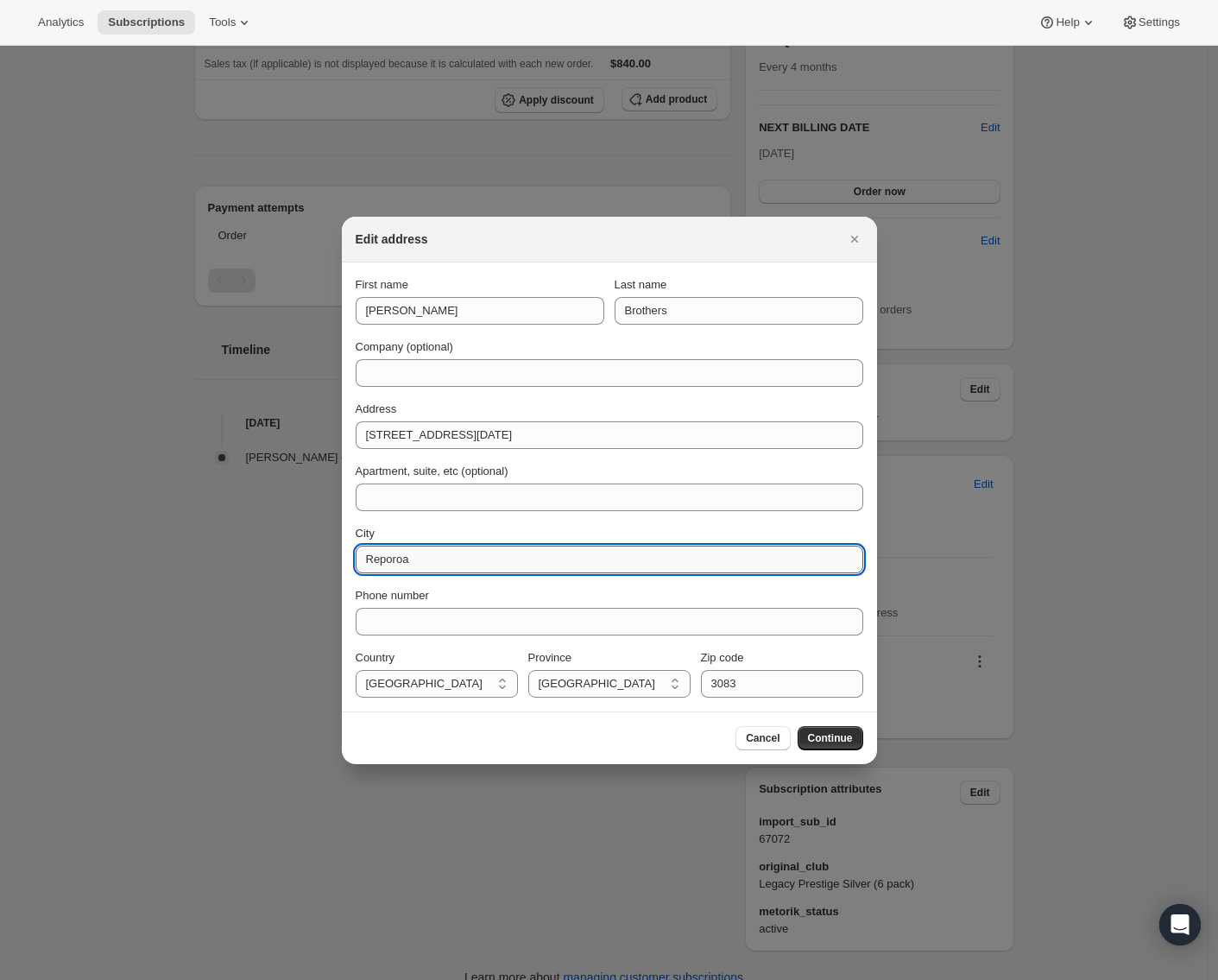
click at [388, 566] on input "Reporoa" at bounding box center [609, 559] width 508 height 28
type input "[GEOGRAPHIC_DATA]"
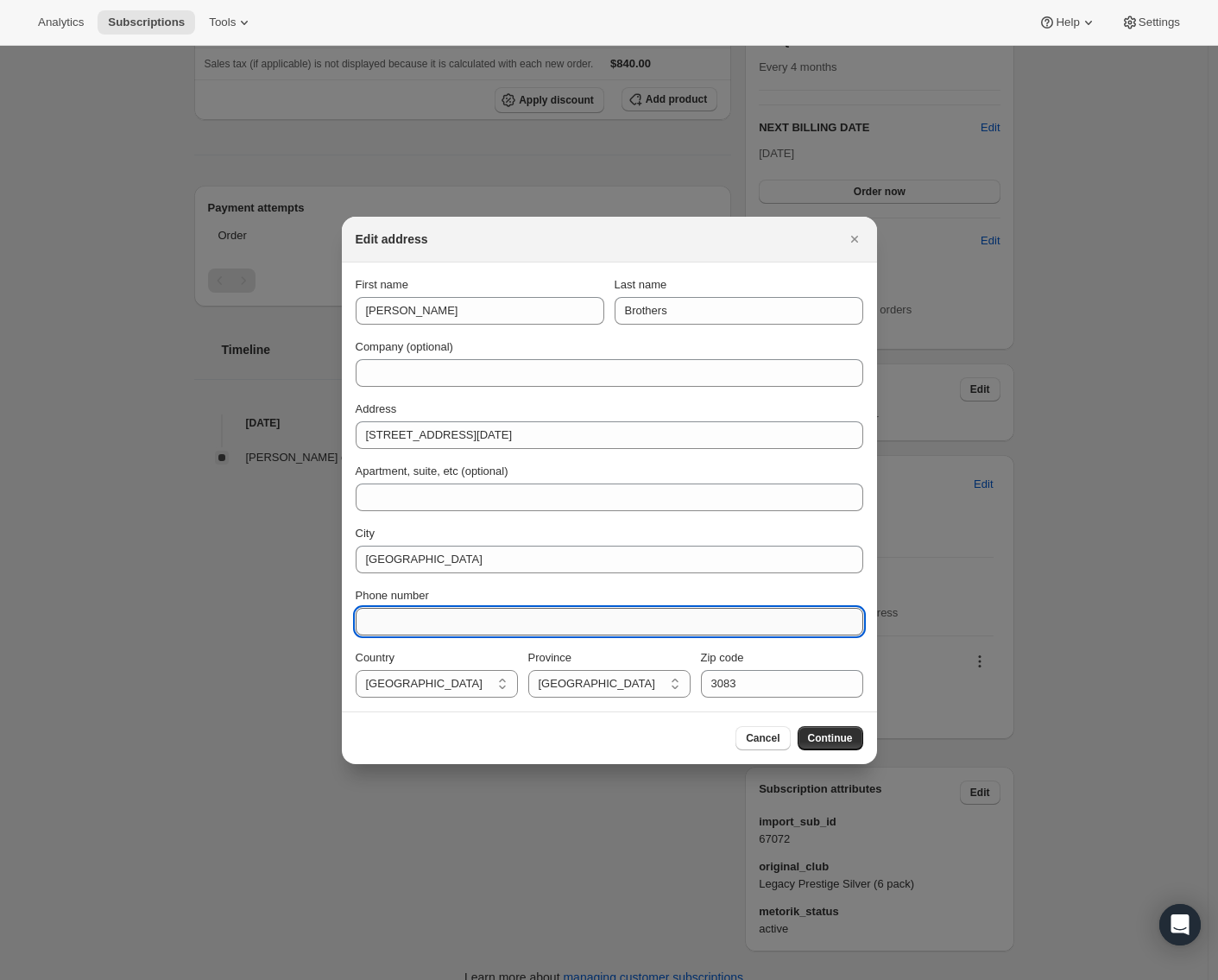
click at [378, 617] on input "Phone number" at bounding box center [609, 621] width 508 height 28
paste input "021 476 395"
type input "021 476 395"
click at [627, 687] on select "Auckland Bay of Plenty [GEOGRAPHIC_DATA] [GEOGRAPHIC_DATA] [GEOGRAPHIC_DATA]-[G…" at bounding box center [609, 683] width 162 height 28
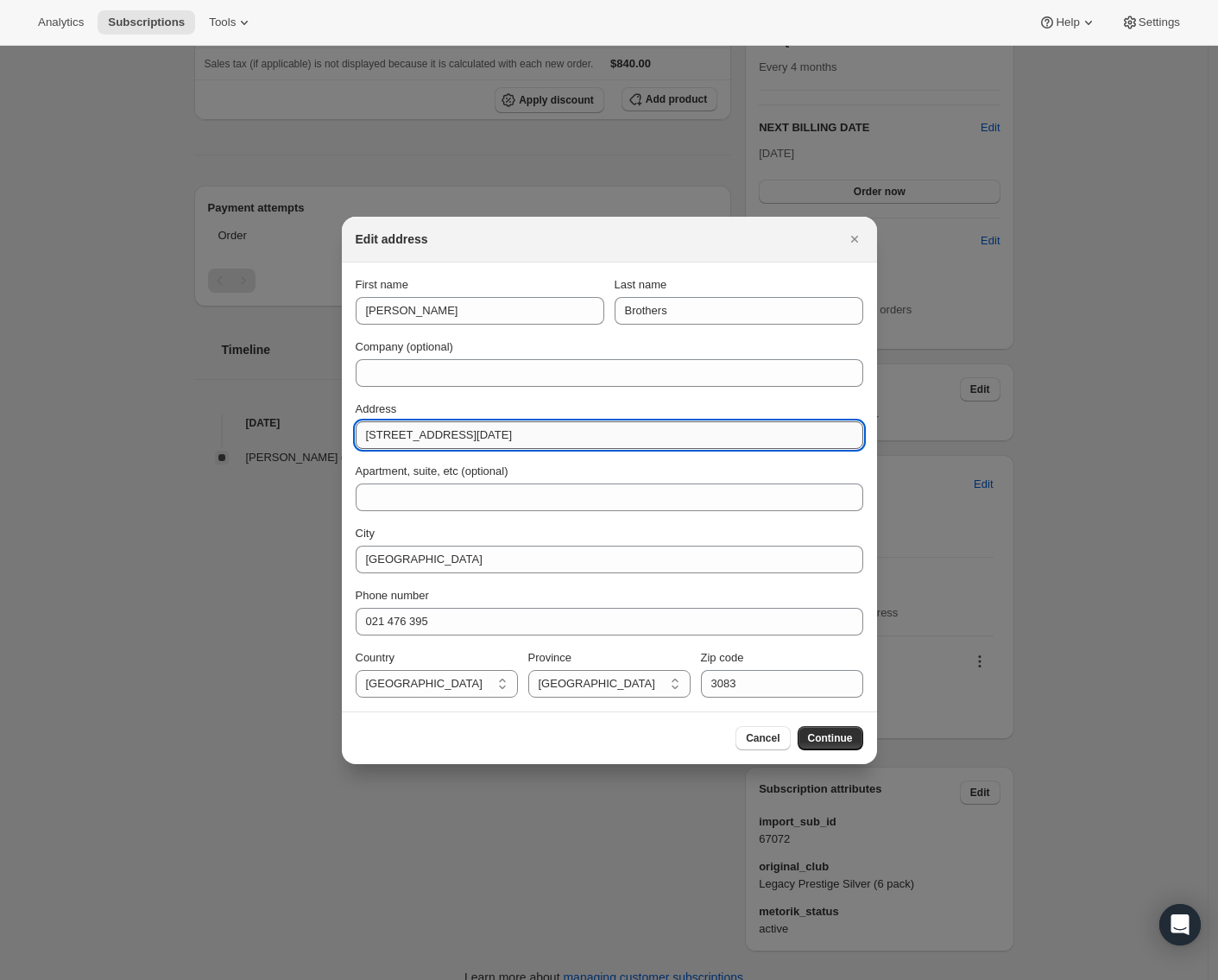
drag, startPoint x: 365, startPoint y: 438, endPoint x: 563, endPoint y: 438, distance: 198.0
click at [563, 438] on input "[STREET_ADDRESS][DATE]" at bounding box center [609, 435] width 508 height 28
click at [607, 683] on select "Auckland Bay of Plenty [GEOGRAPHIC_DATA] [GEOGRAPHIC_DATA] [GEOGRAPHIC_DATA]-[G…" at bounding box center [609, 683] width 162 height 28
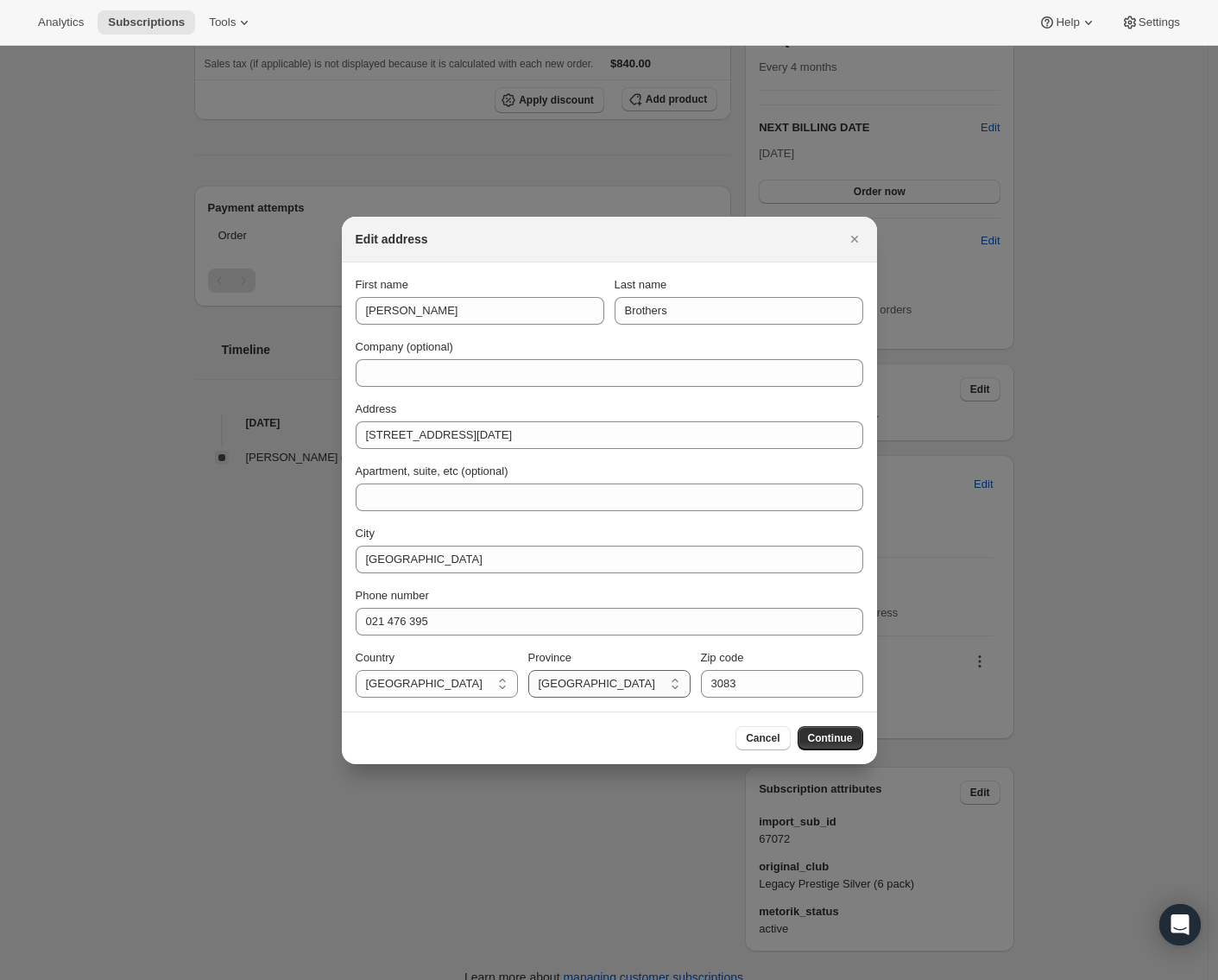
select select "BOP"
click at [729, 689] on input "3083" at bounding box center [783, 683] width 162 height 28
type input "3116"
click at [838, 738] on span "Continue" at bounding box center [830, 737] width 45 height 14
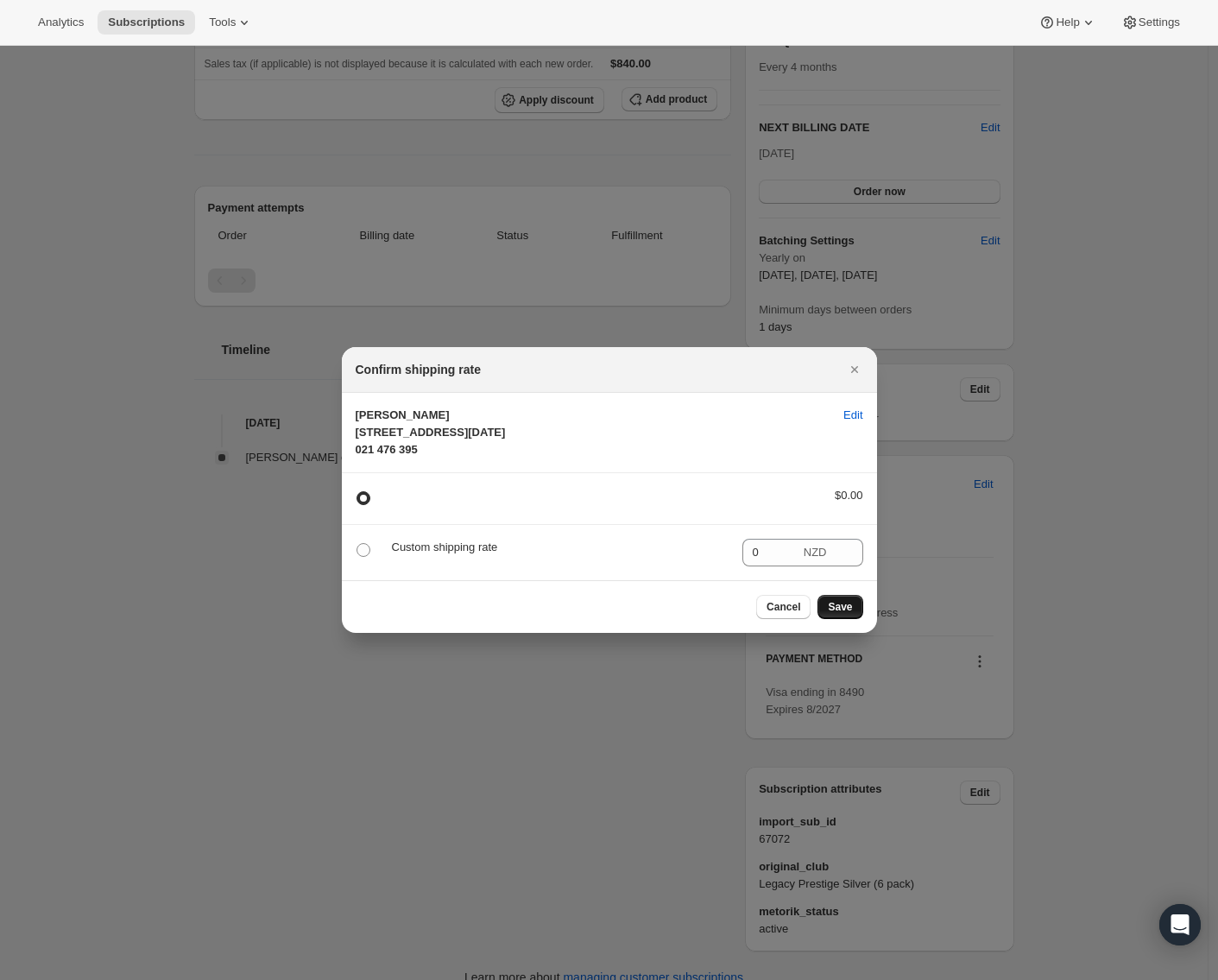
click at [839, 614] on span "Save" at bounding box center [839, 607] width 24 height 14
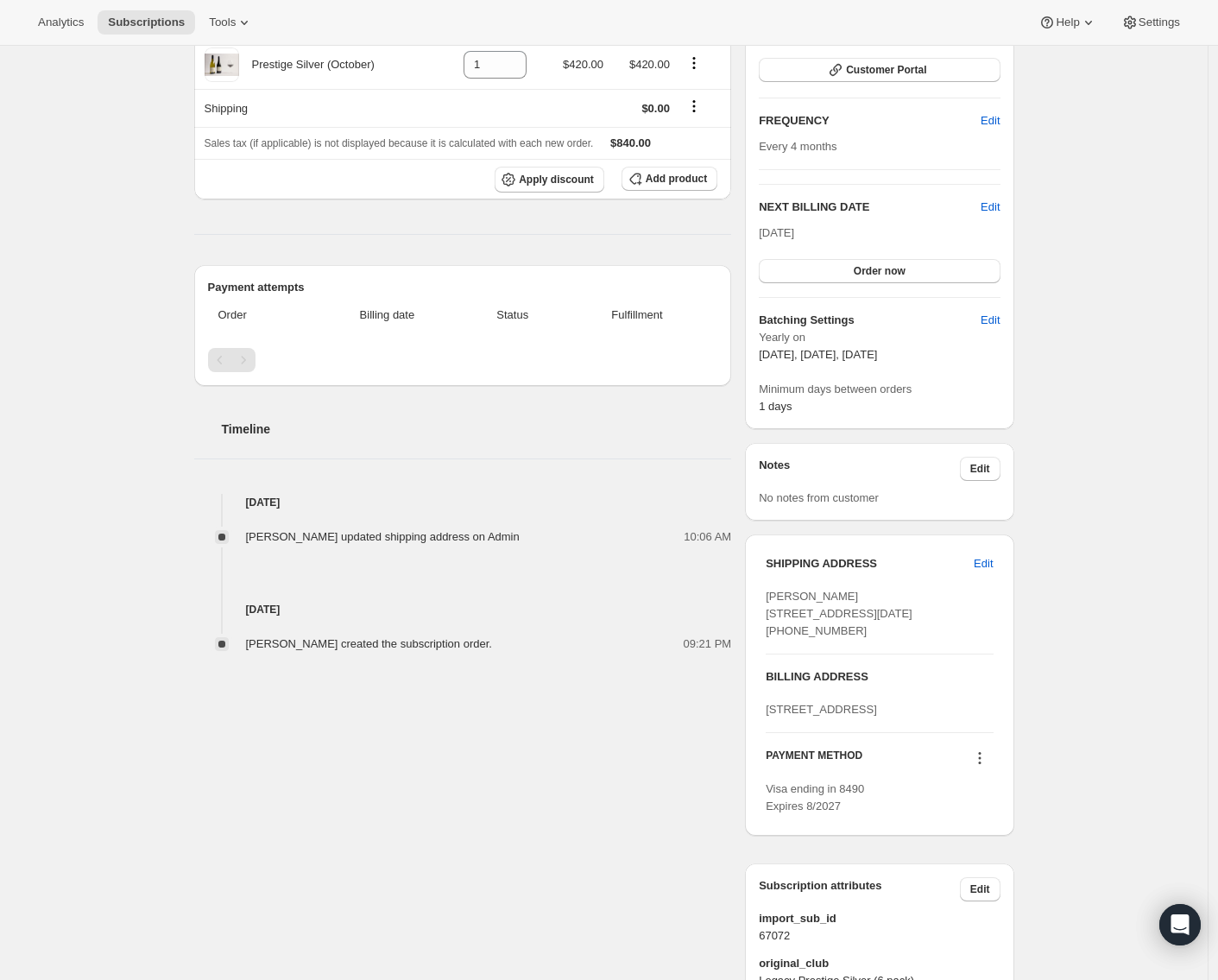
click at [793, 716] on span "[STREET_ADDRESS]" at bounding box center [821, 710] width 112 height 13
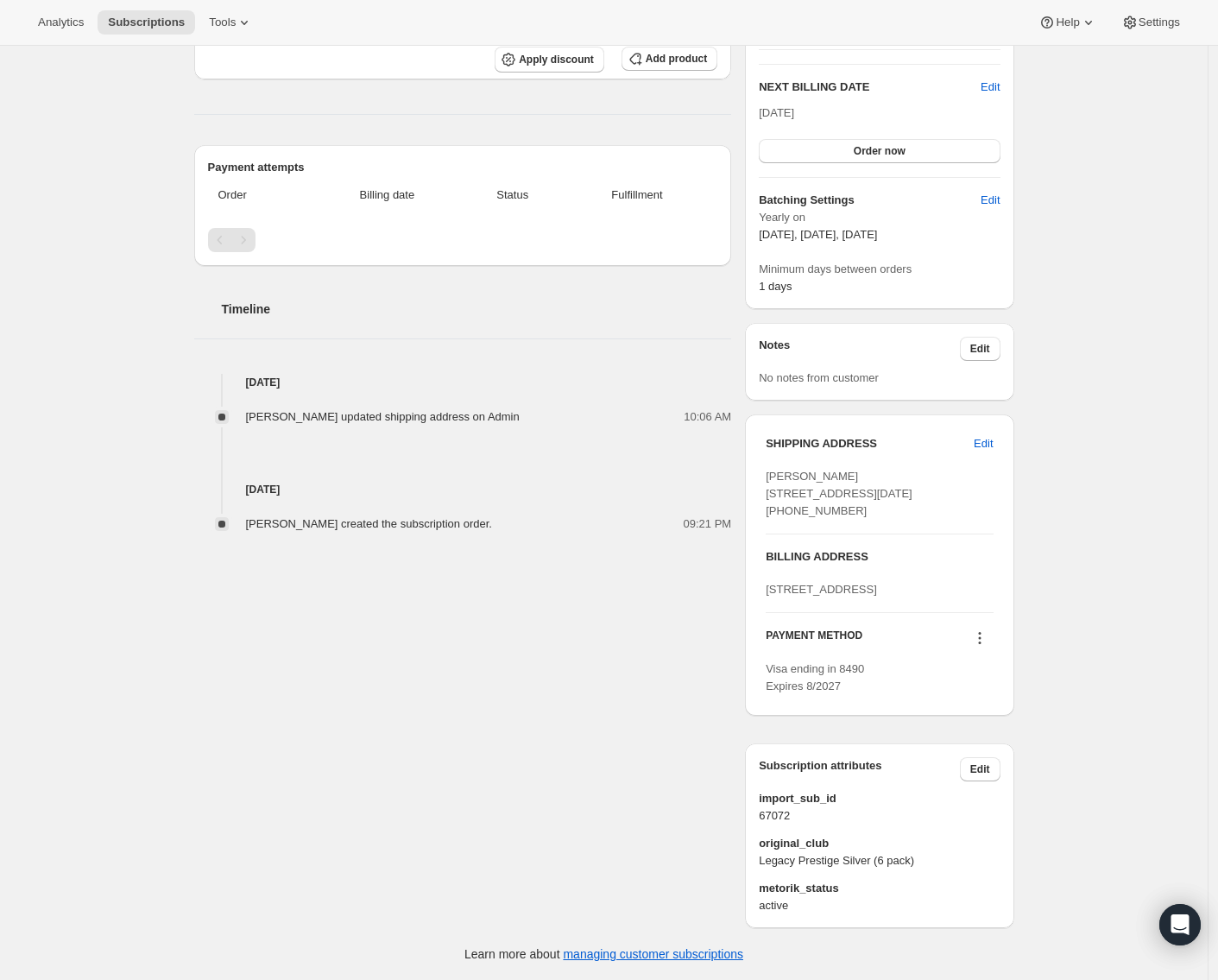
scroll to position [518, 0]
click at [981, 643] on icon at bounding box center [979, 643] width 3 height 3
click at [1033, 626] on div "Subscription #13674479718. This page is ready Subscription #13674479718 Success…" at bounding box center [604, 288] width 862 height 1385
click at [991, 435] on span "Edit" at bounding box center [983, 444] width 19 height 17
select select "BOP"
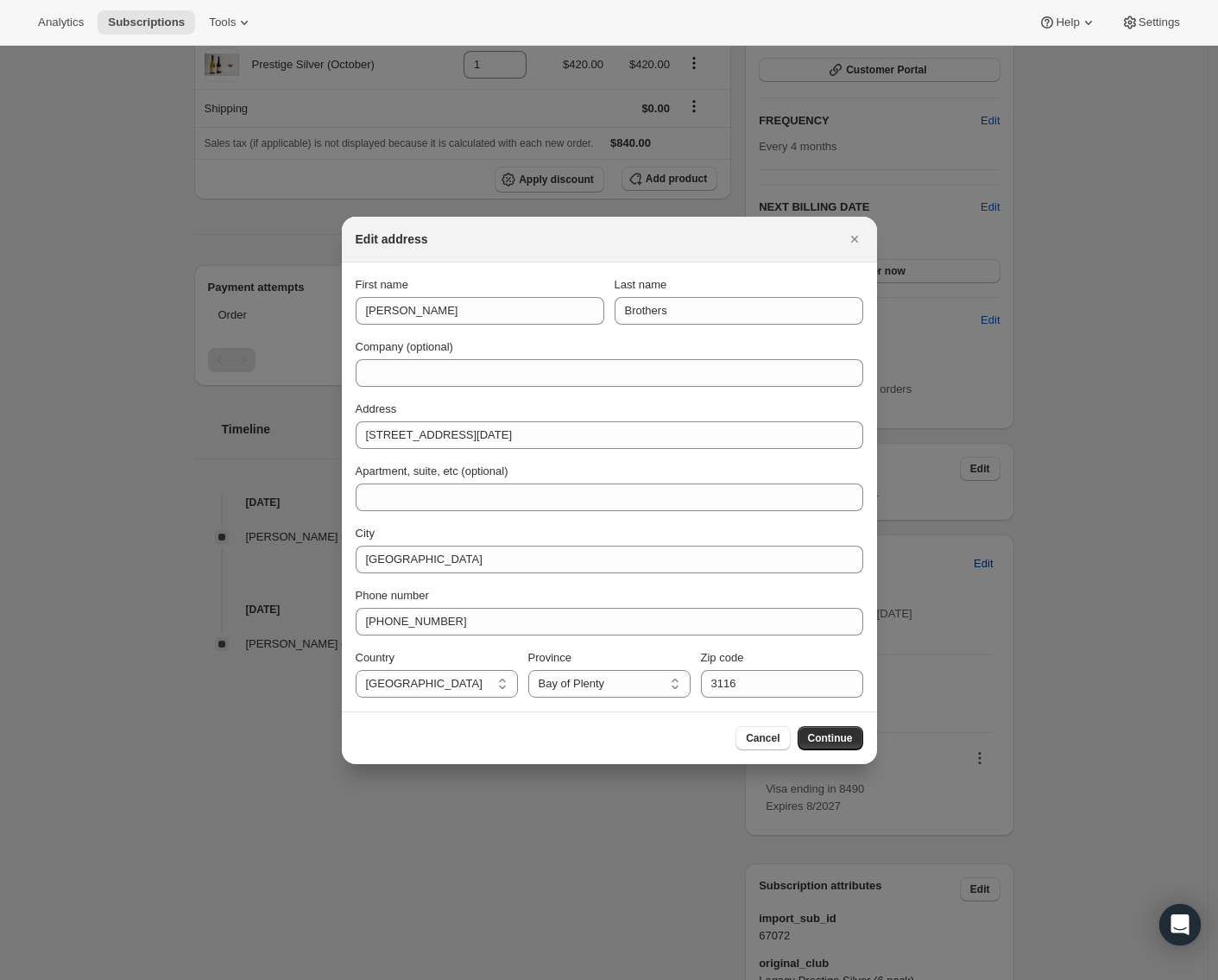
scroll to position [0, 0]
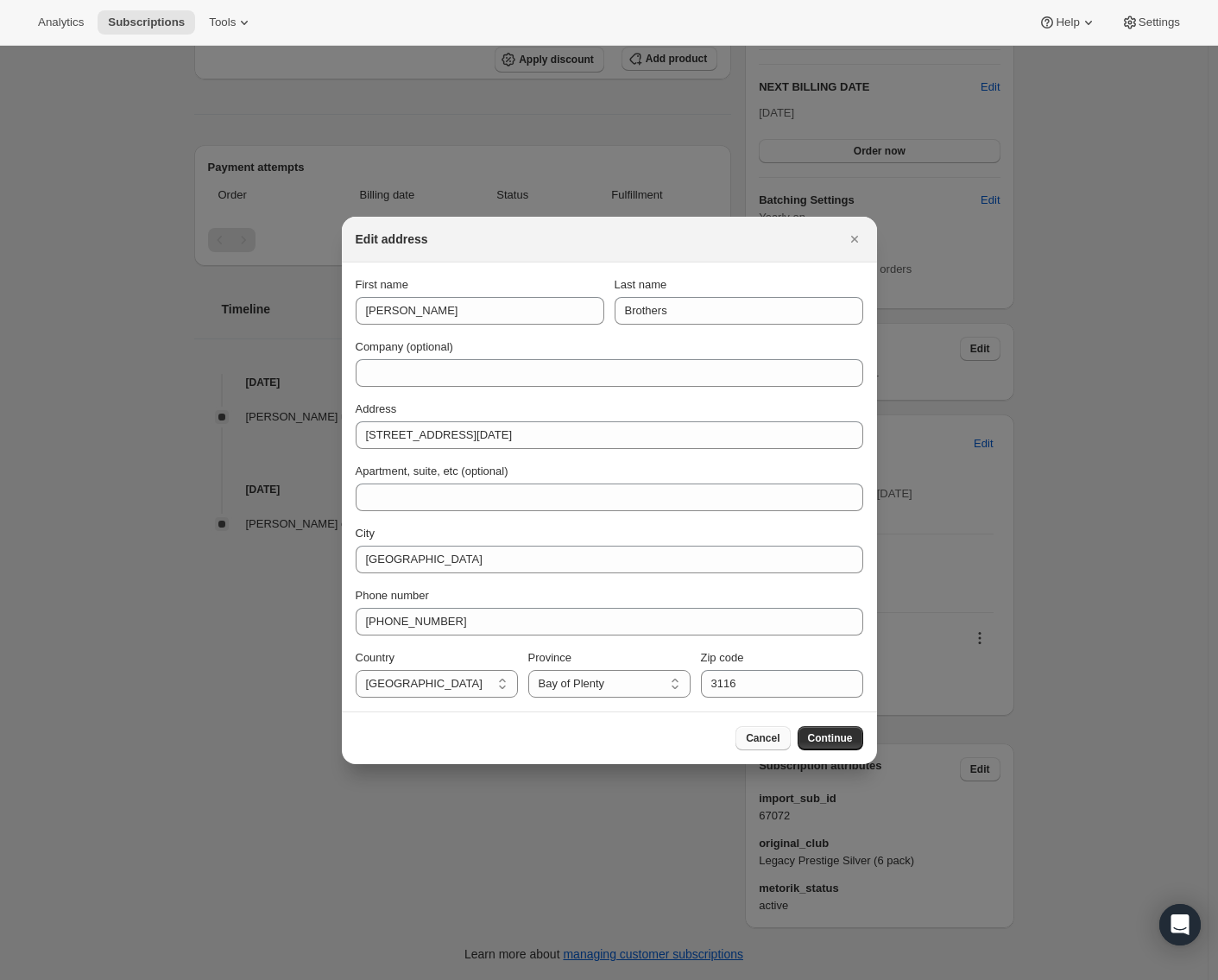
click at [759, 738] on span "Cancel" at bounding box center [762, 737] width 33 height 14
